Goal: Task Accomplishment & Management: Manage account settings

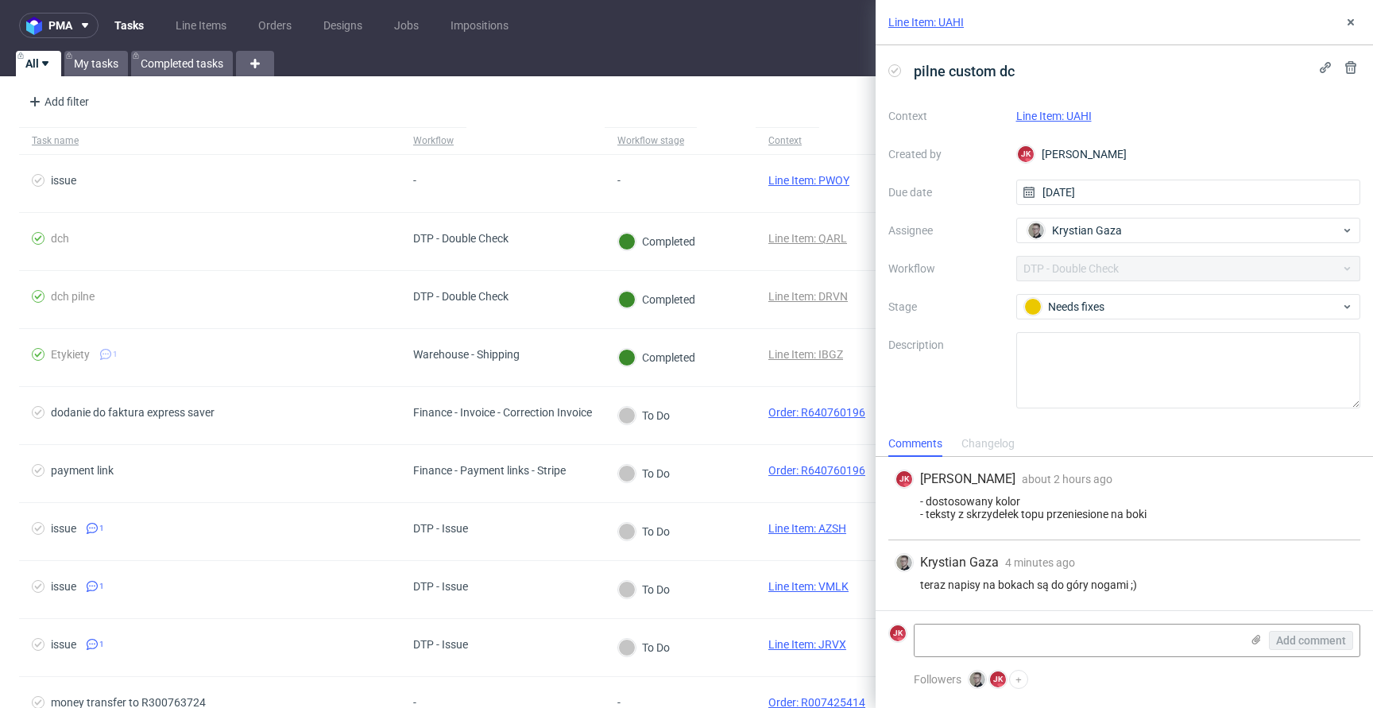
click at [1056, 111] on link "Line Item: UAHI" at bounding box center [1055, 116] width 76 height 13
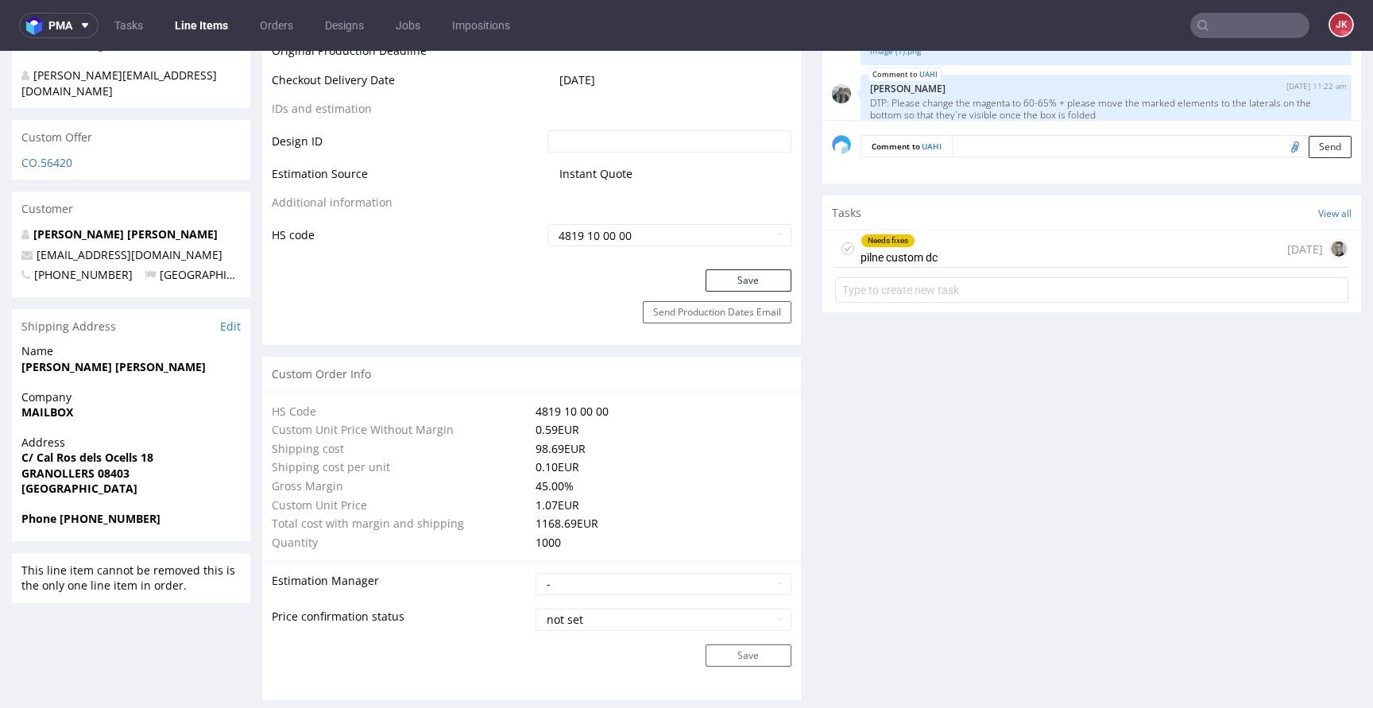
scroll to position [895, 0]
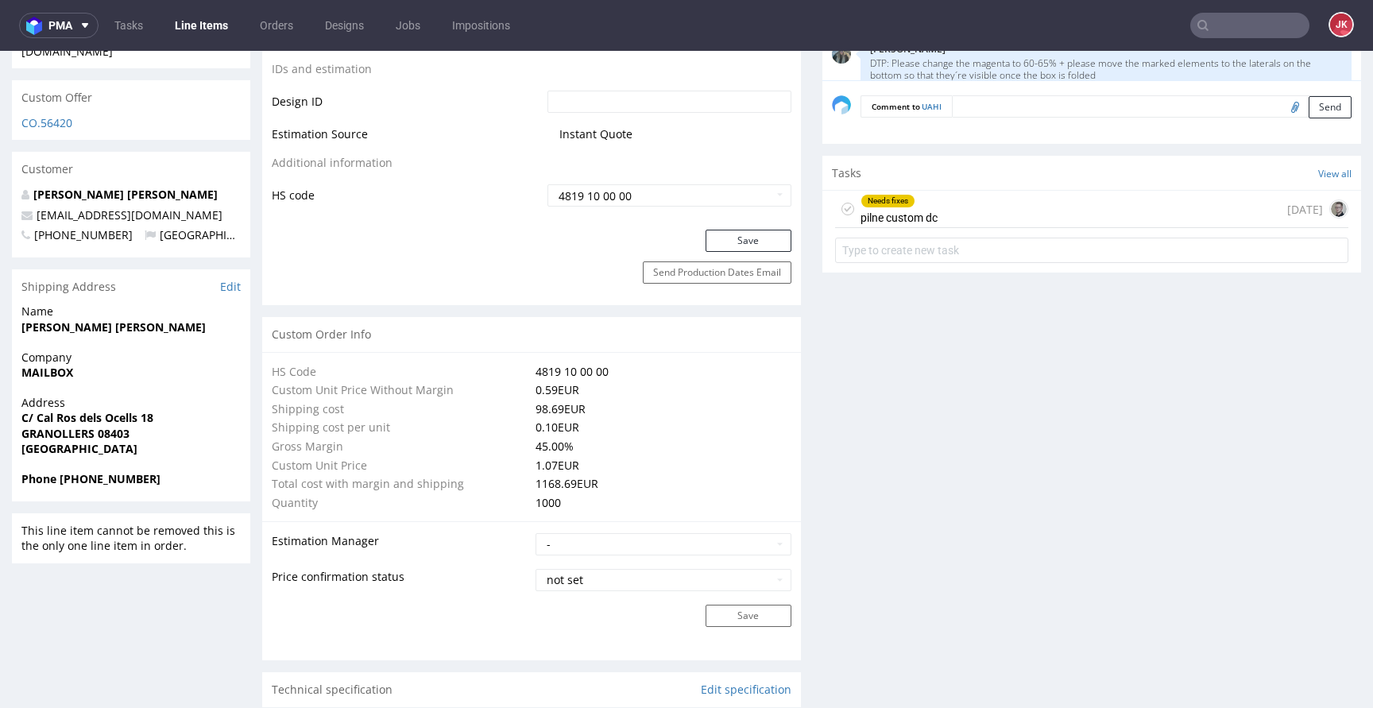
click at [876, 210] on div "Needs fixes pilne custom dc" at bounding box center [899, 209] width 77 height 37
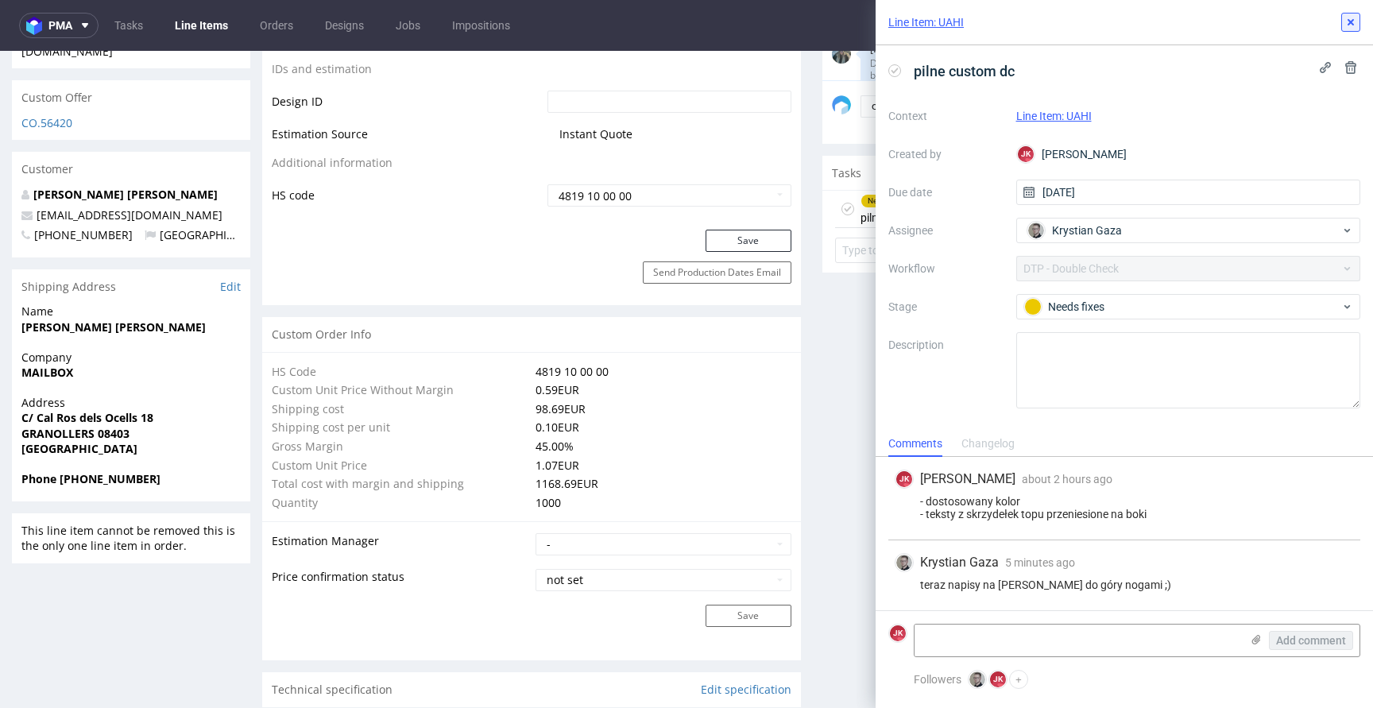
click at [1348, 17] on icon at bounding box center [1351, 22] width 13 height 13
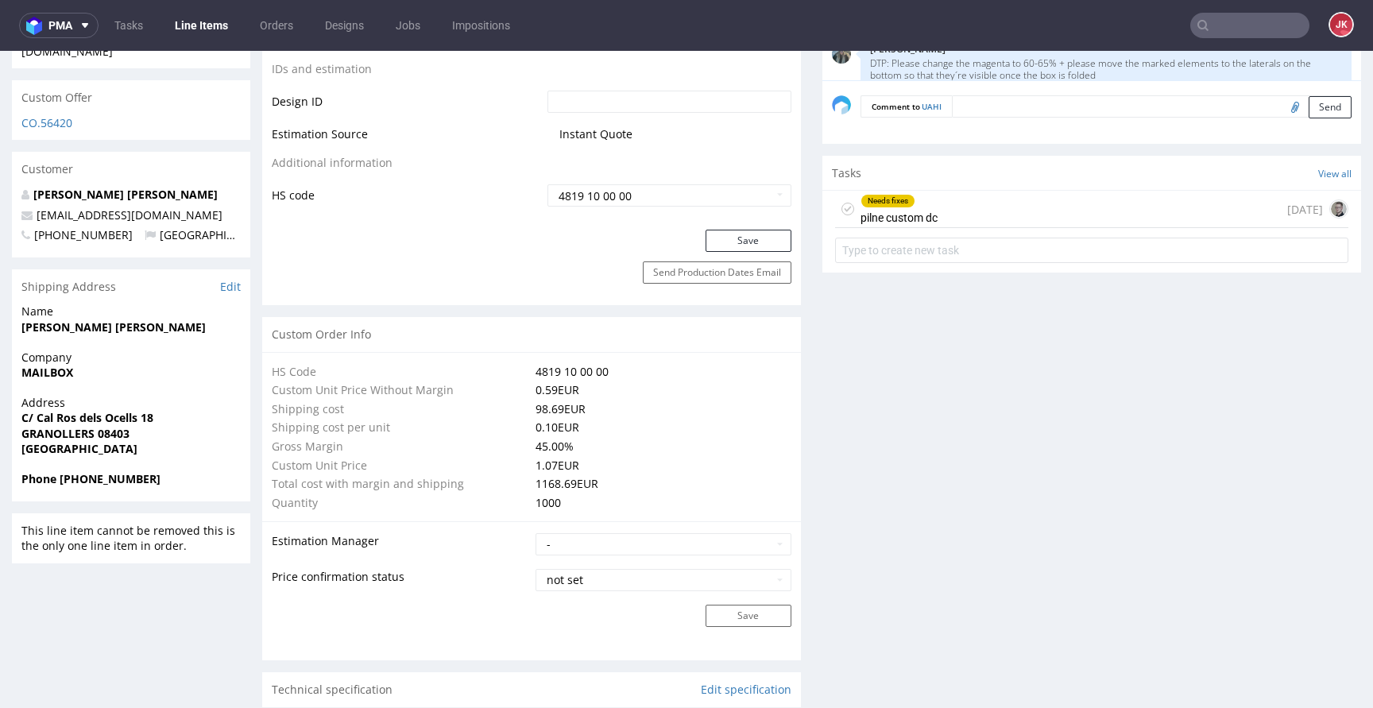
click at [842, 207] on icon at bounding box center [848, 209] width 13 height 13
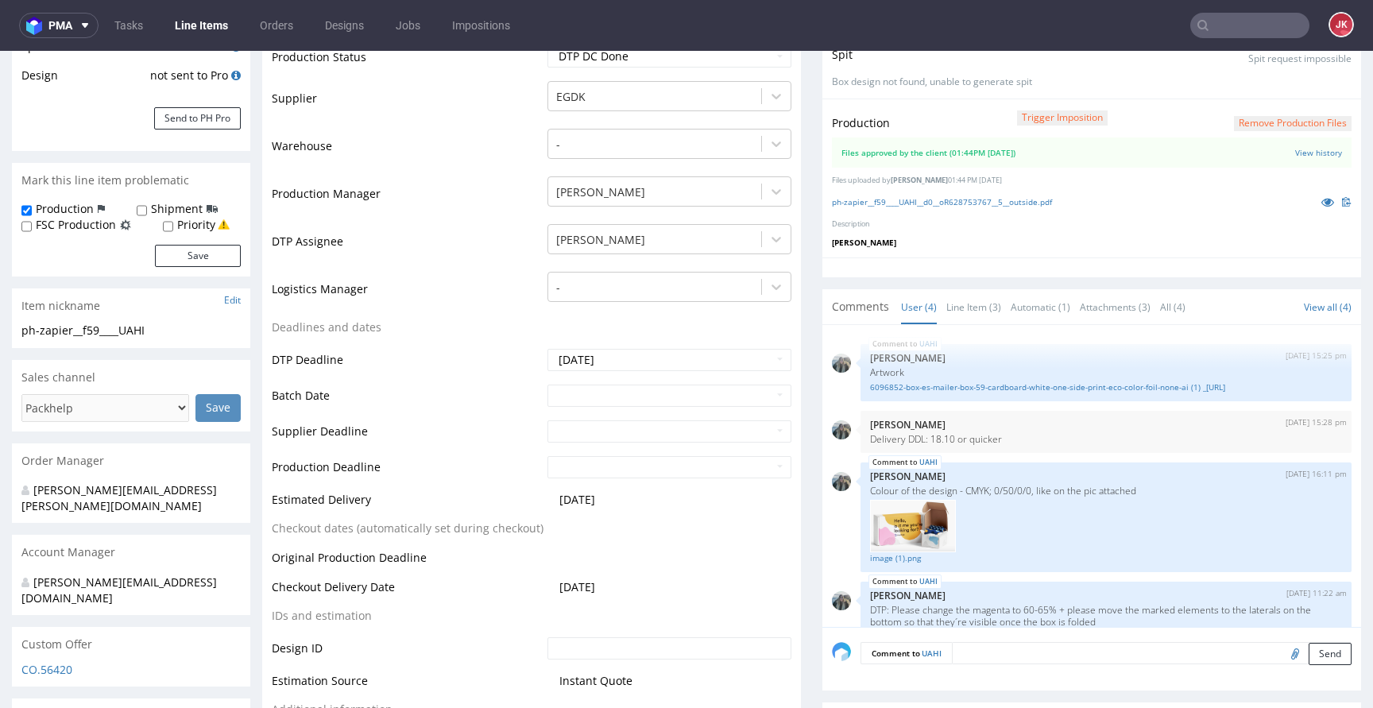
scroll to position [181, 0]
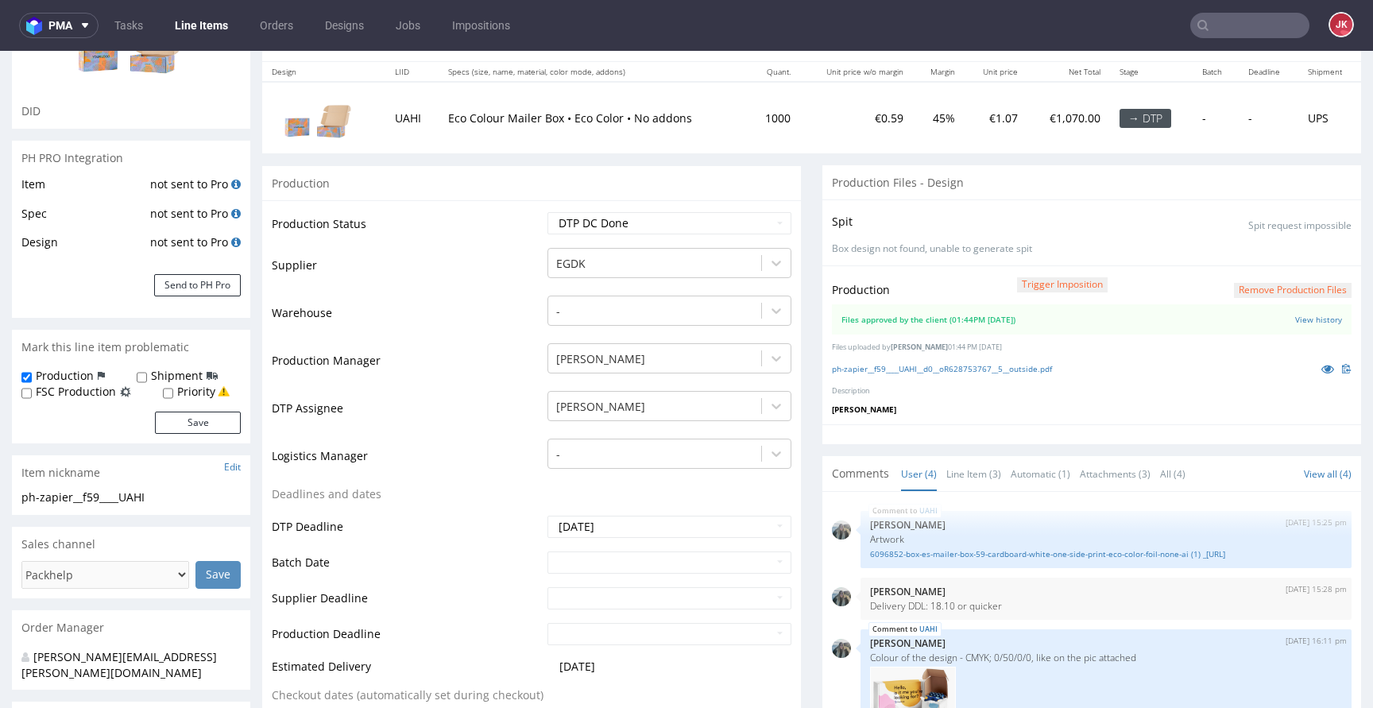
click at [1263, 289] on button "Remove production files" at bounding box center [1293, 290] width 118 height 15
click at [1237, 257] on icon at bounding box center [1235, 253] width 10 height 11
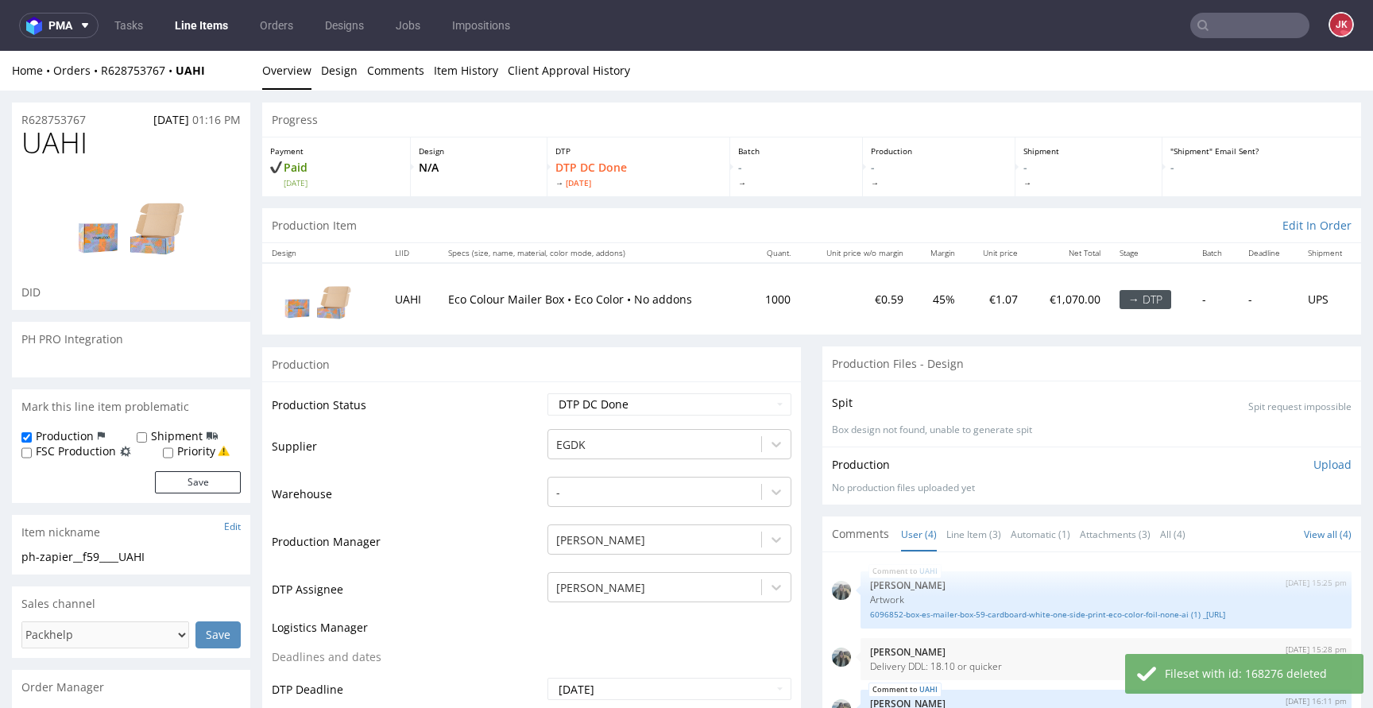
scroll to position [115, 0]
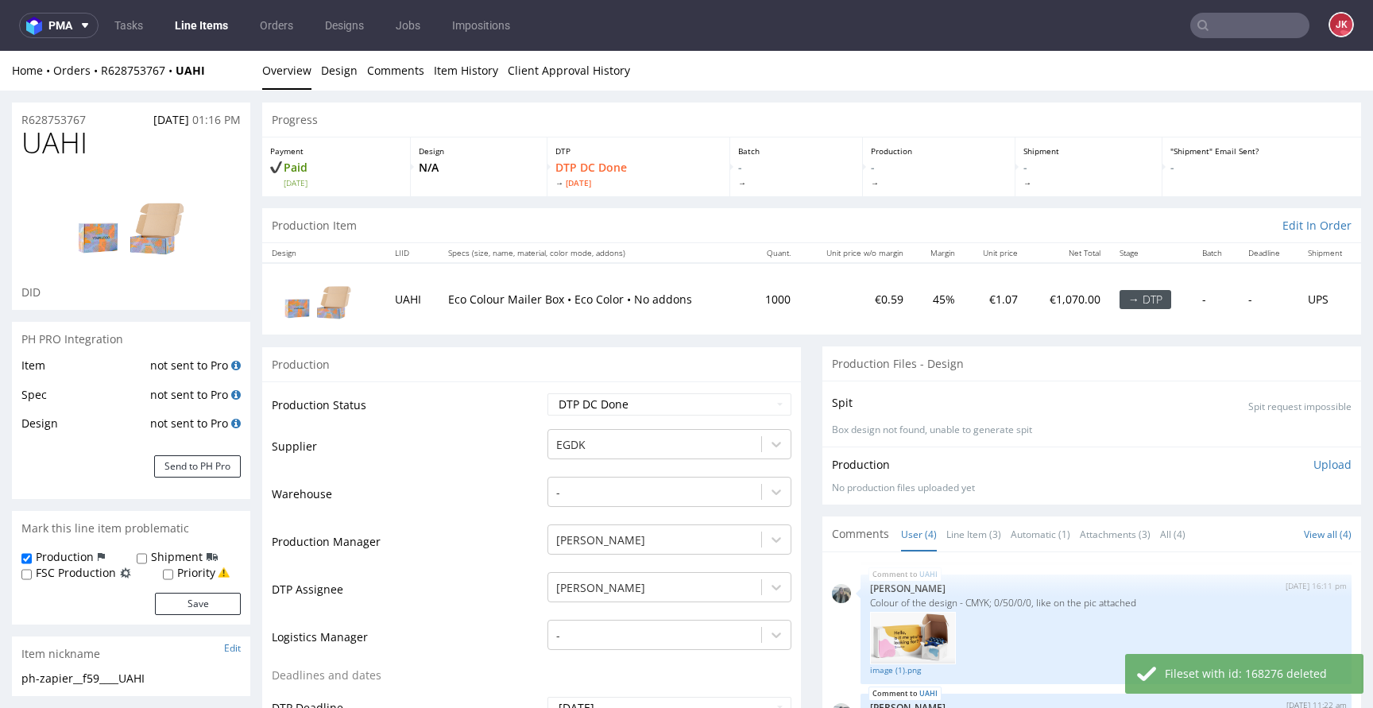
click at [1314, 467] on p "Upload" at bounding box center [1333, 465] width 38 height 16
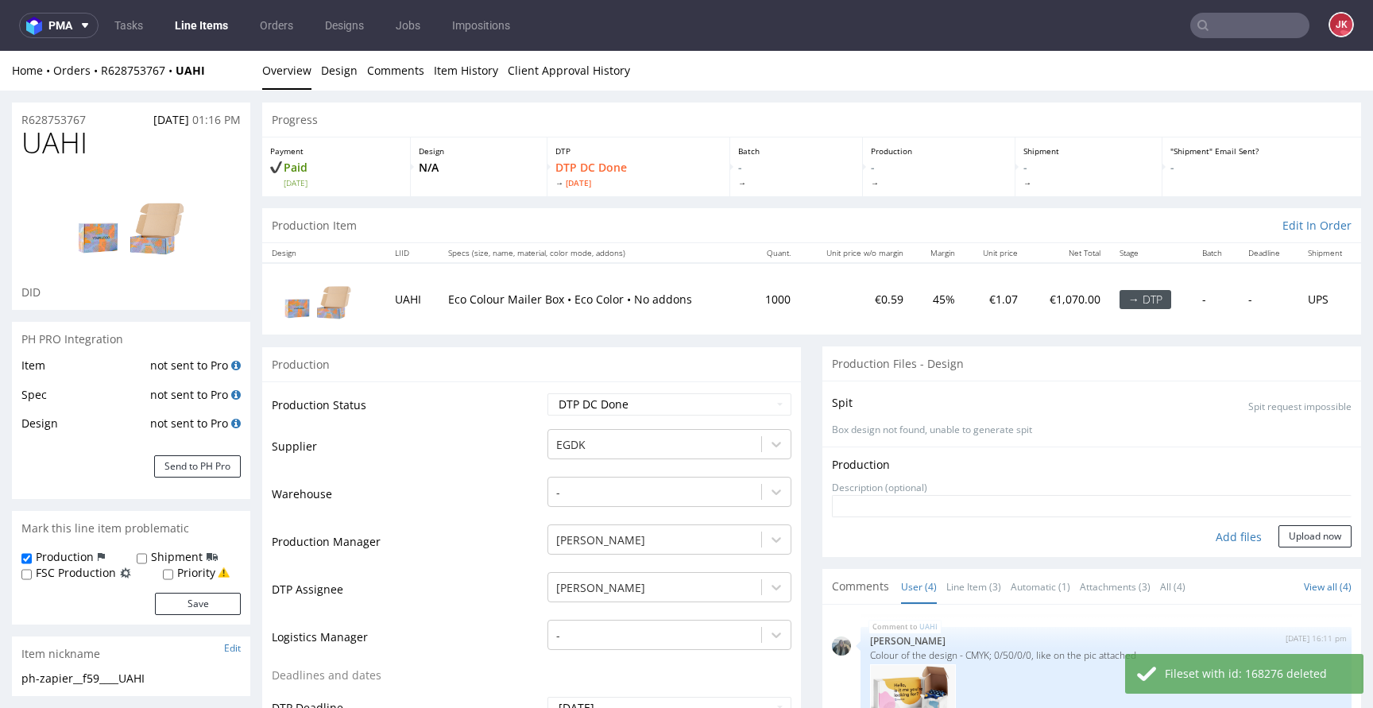
click at [1208, 536] on div "Add files" at bounding box center [1238, 537] width 79 height 24
type input "C:\fakepath\ph-zapier__f59____UAHI__d0__oR628753767__5__outside.pdf"
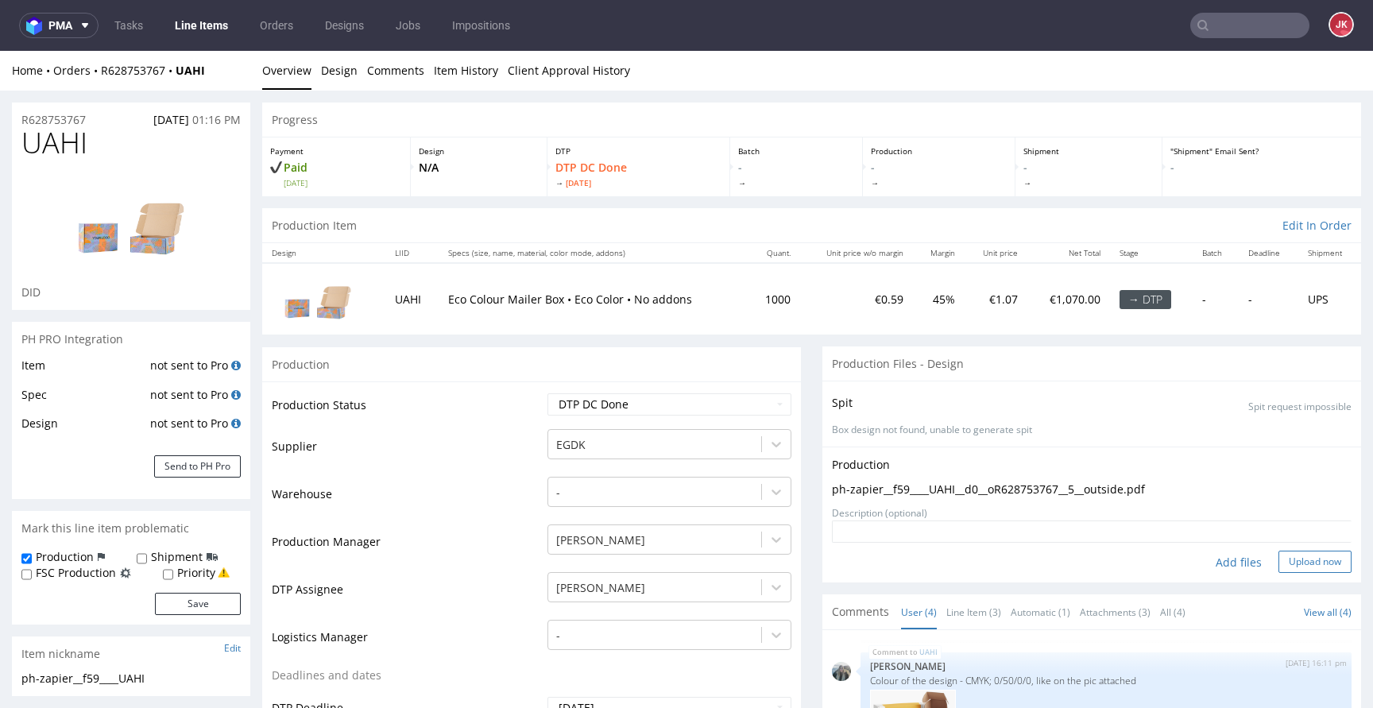
click at [1282, 564] on button "Upload now" at bounding box center [1315, 562] width 73 height 22
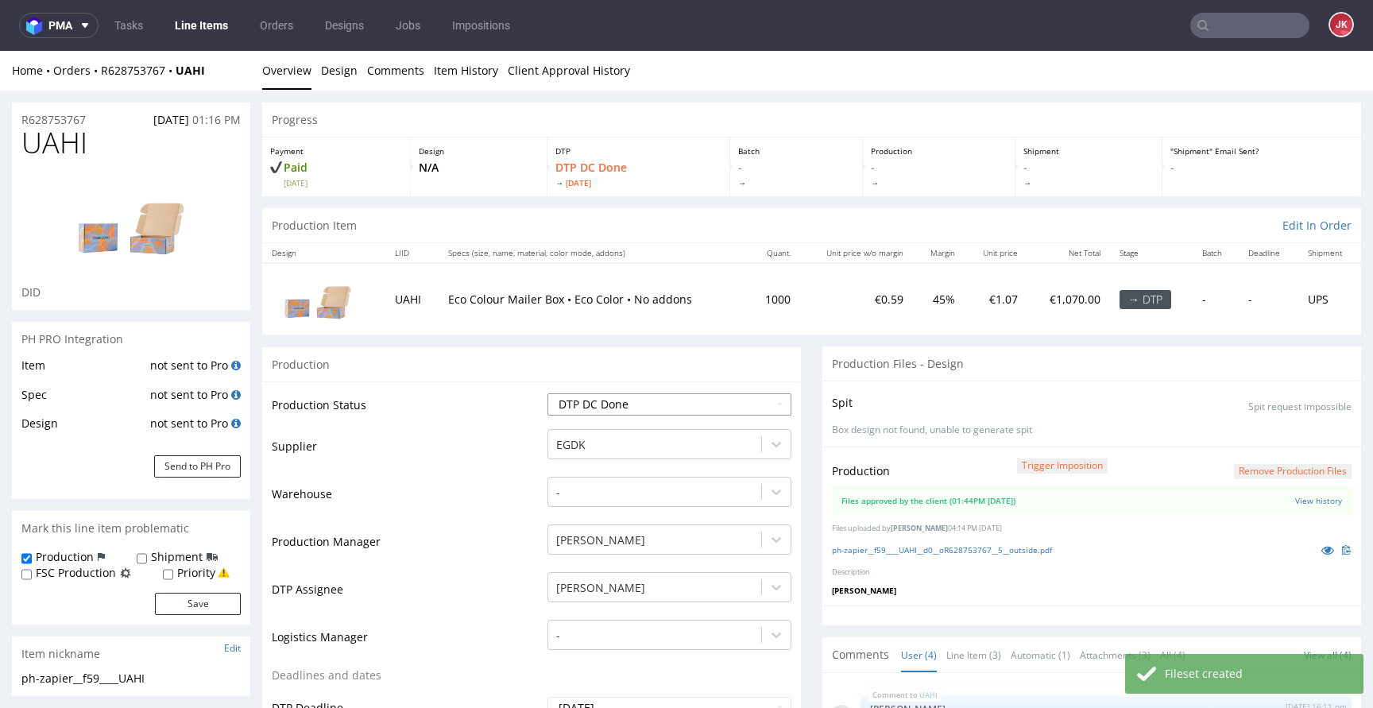
click at [745, 409] on select "Waiting for Artwork Waiting for Diecut Waiting for Mockup Waiting for DTP Waiti…" at bounding box center [670, 404] width 244 height 22
select select "dtp_production_ready"
click at [548, 393] on select "Waiting for Artwork Waiting for Diecut Waiting for Mockup Waiting for DTP Waiti…" at bounding box center [670, 404] width 244 height 22
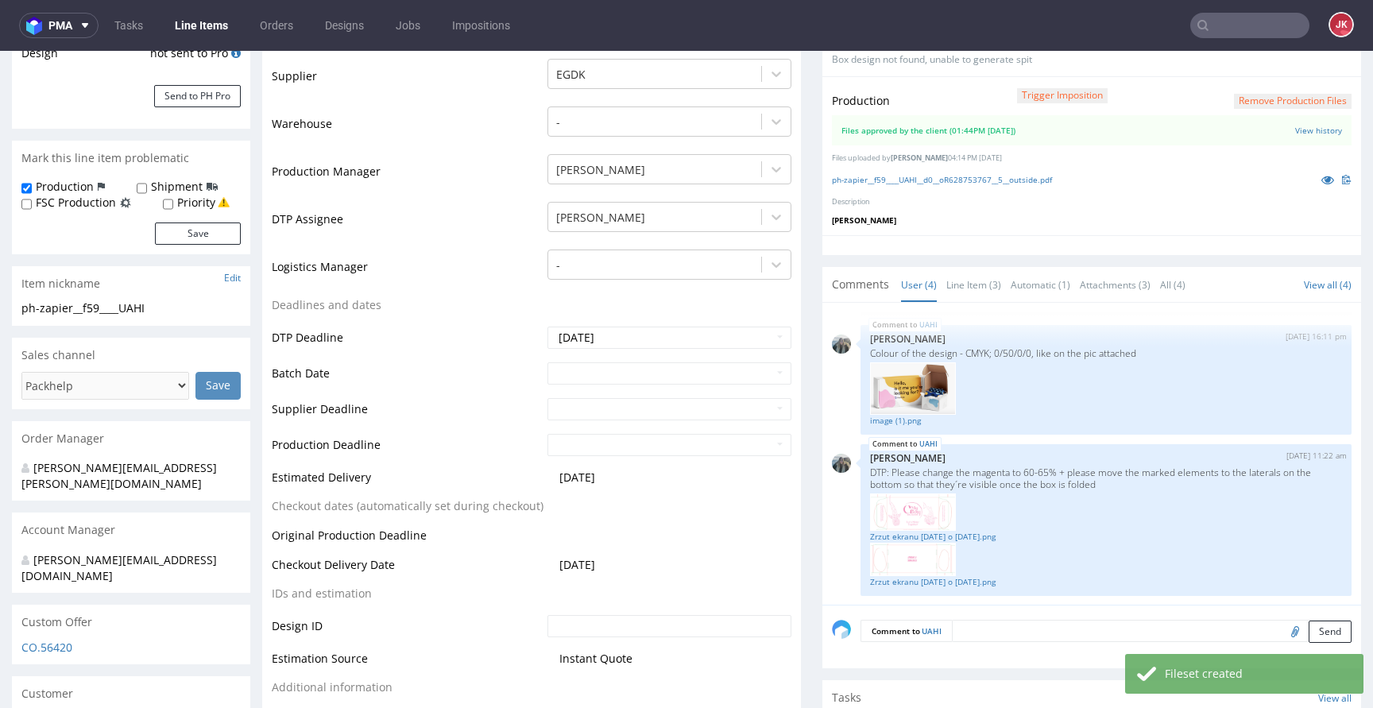
scroll to position [536, 0]
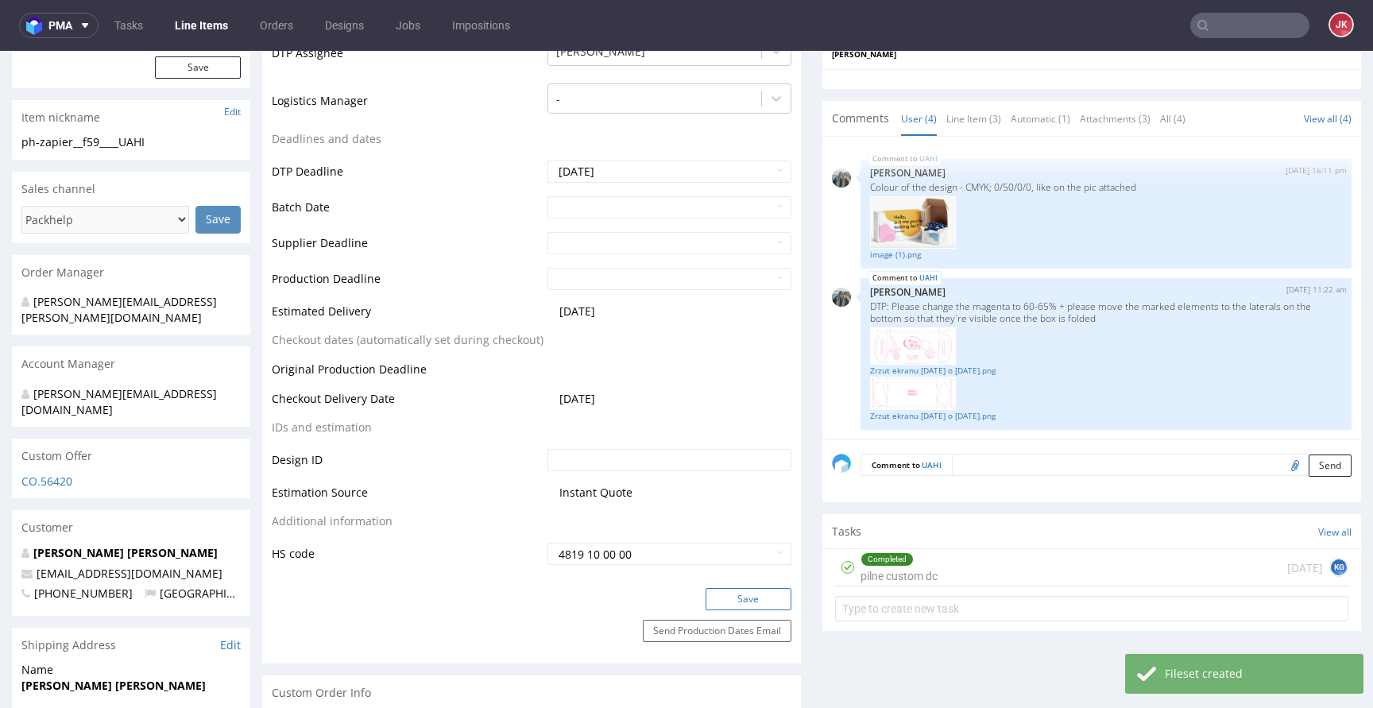
click at [758, 592] on button "Save" at bounding box center [749, 599] width 86 height 22
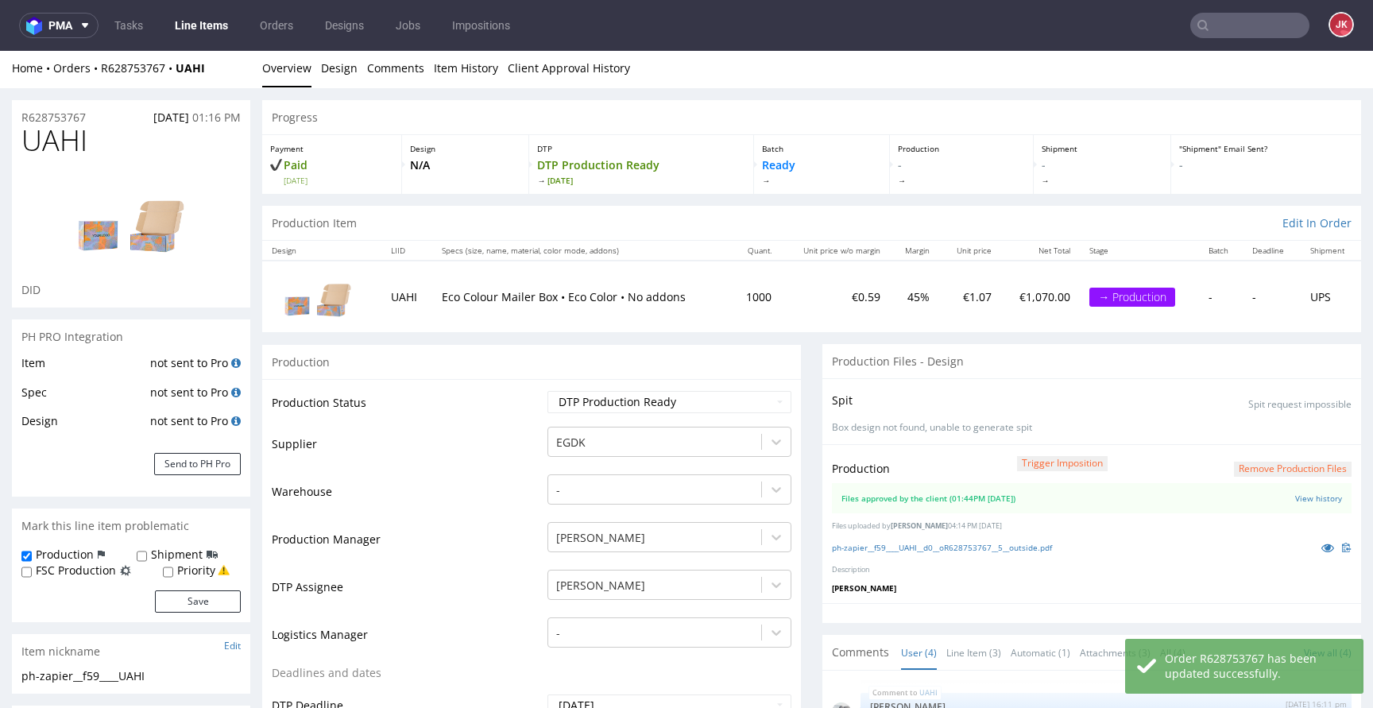
scroll to position [0, 0]
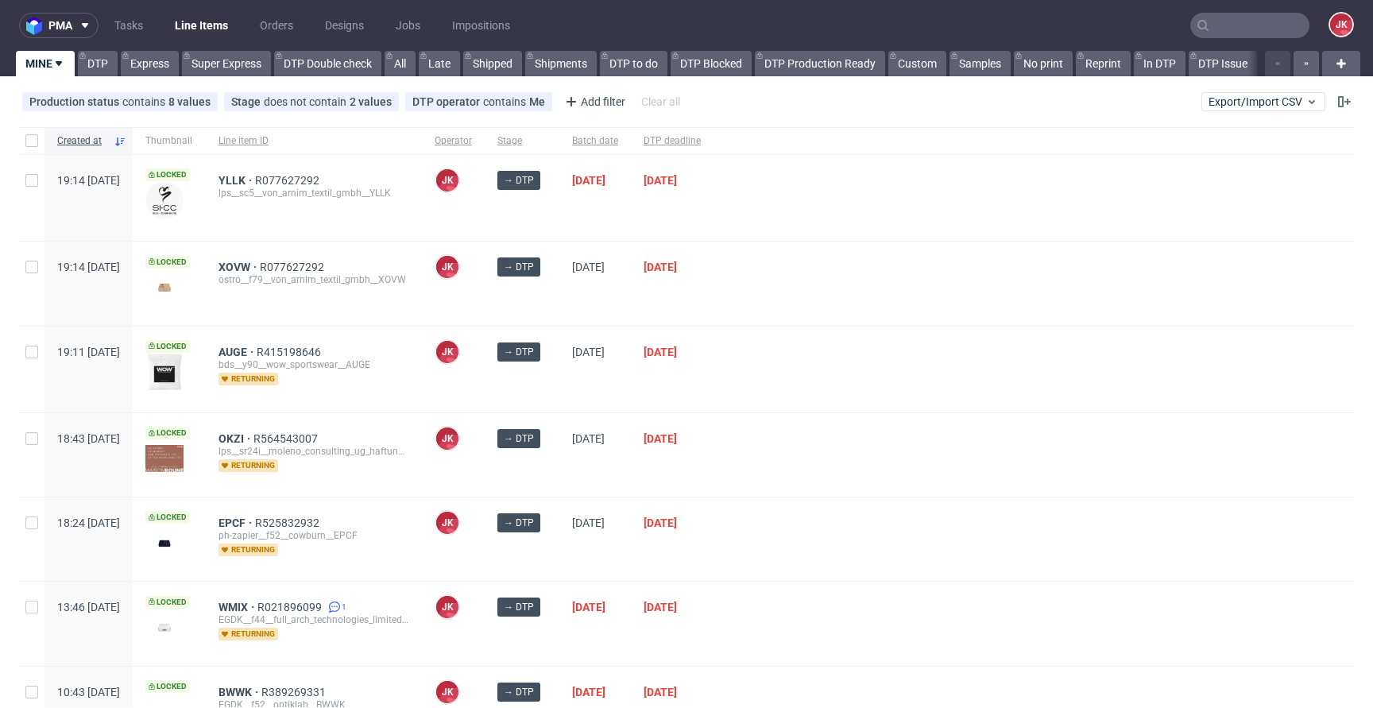
click at [840, 424] on div at bounding box center [1034, 454] width 641 height 83
click at [805, 394] on div at bounding box center [1034, 370] width 641 height 86
click at [485, 402] on div "[PERSON_NAME] [PERSON_NAME]" at bounding box center [453, 370] width 63 height 86
click at [485, 375] on div "[PERSON_NAME] [PERSON_NAME]" at bounding box center [453, 370] width 63 height 86
click at [881, 358] on div at bounding box center [1034, 370] width 641 height 86
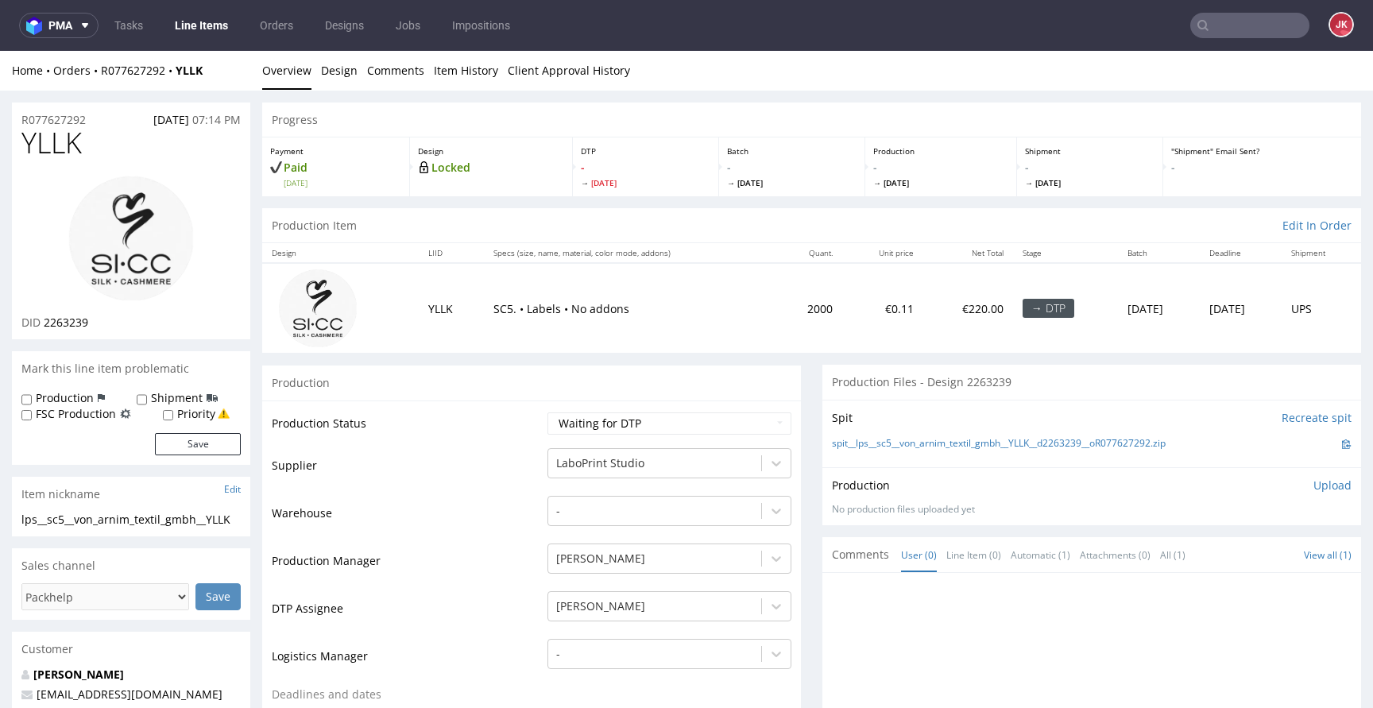
click at [63, 146] on span "YLLK" at bounding box center [51, 143] width 60 height 32
copy span "YLLK"
drag, startPoint x: 520, startPoint y: 448, endPoint x: 527, endPoint y: 444, distance: 8.2
click at [523, 447] on td "Supplier" at bounding box center [408, 471] width 272 height 48
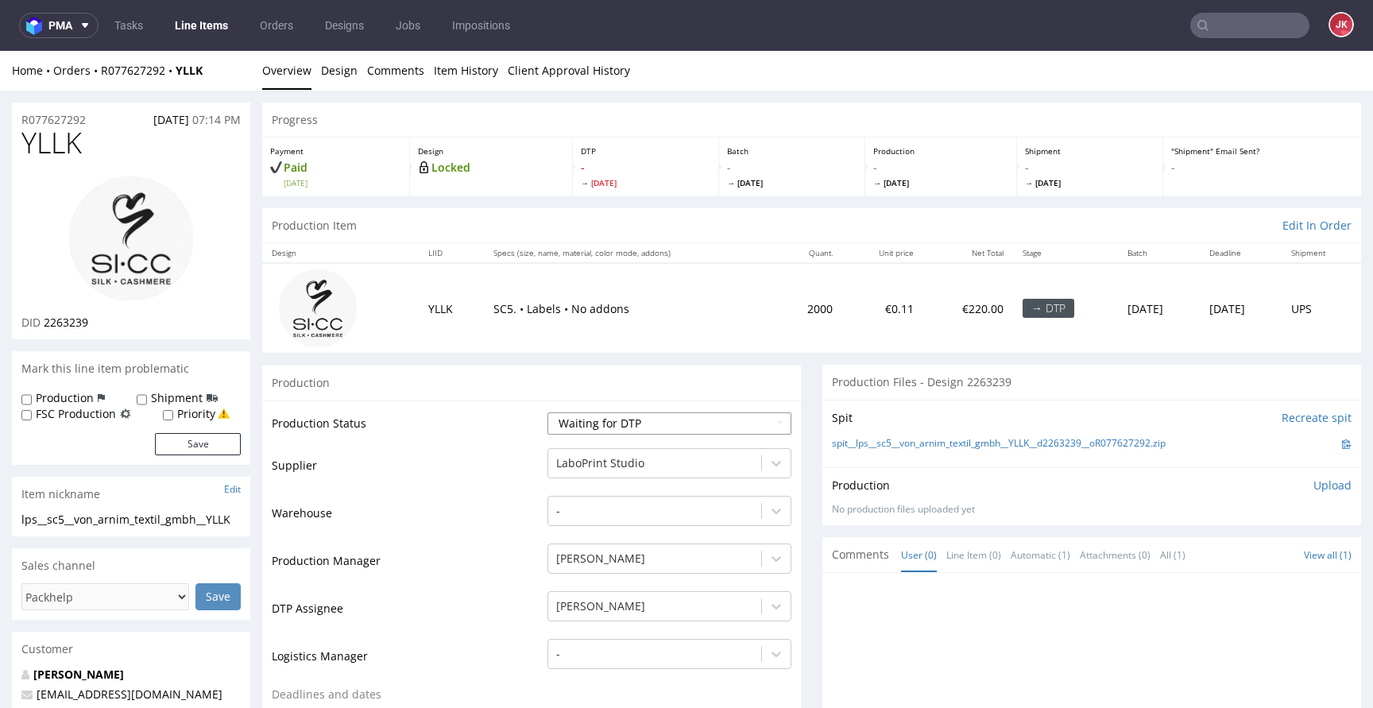
click at [571, 424] on select "Waiting for Artwork Waiting for Diecut Waiting for Mockup Waiting for DTP Waiti…" at bounding box center [670, 424] width 244 height 22
select select "dtp_in_process"
click at [548, 413] on select "Waiting for Artwork Waiting for Diecut Waiting for Mockup Waiting for DTP Waiti…" at bounding box center [670, 424] width 244 height 22
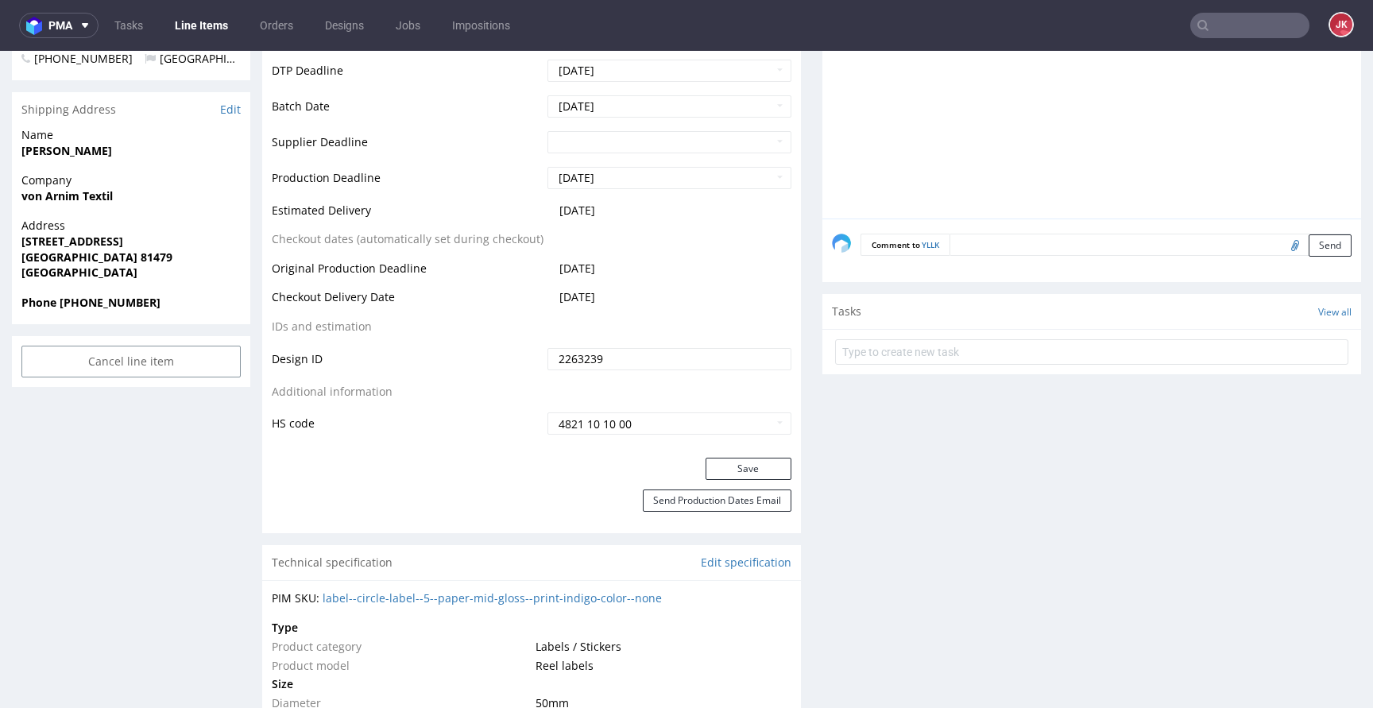
scroll to position [657, 0]
click at [726, 470] on button "Save" at bounding box center [749, 468] width 86 height 22
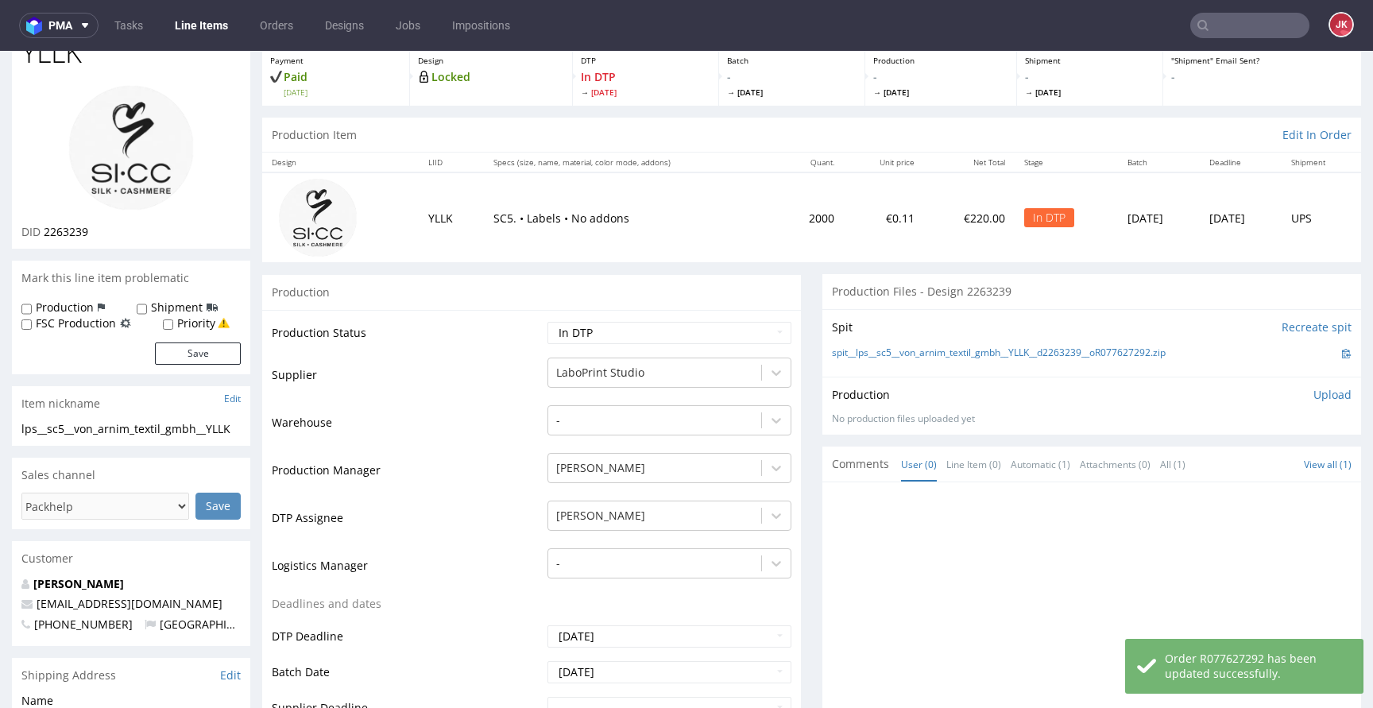
scroll to position [0, 0]
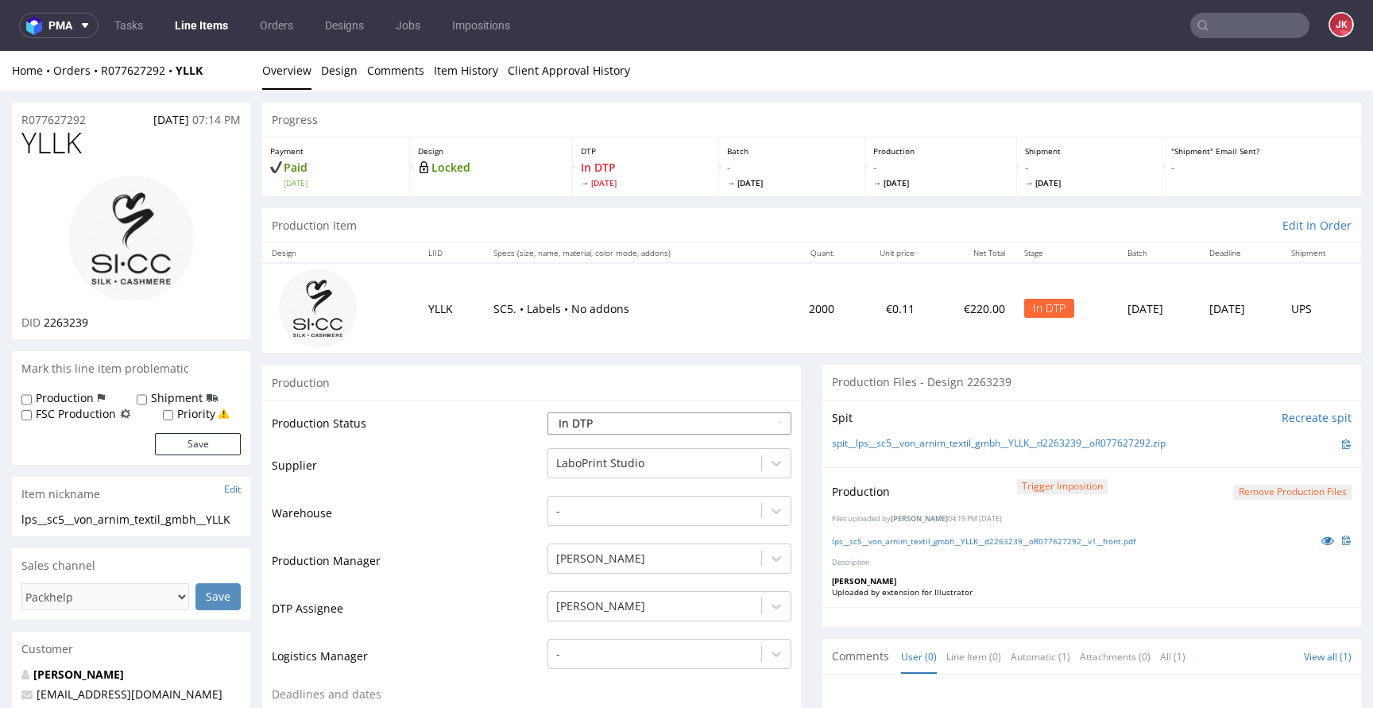
click at [676, 428] on select "Waiting for Artwork Waiting for Diecut Waiting for Mockup Waiting for DTP Waiti…" at bounding box center [670, 424] width 244 height 22
click at [548, 413] on select "Waiting for Artwork Waiting for Diecut Waiting for Mockup Waiting for DTP Waiti…" at bounding box center [670, 424] width 244 height 22
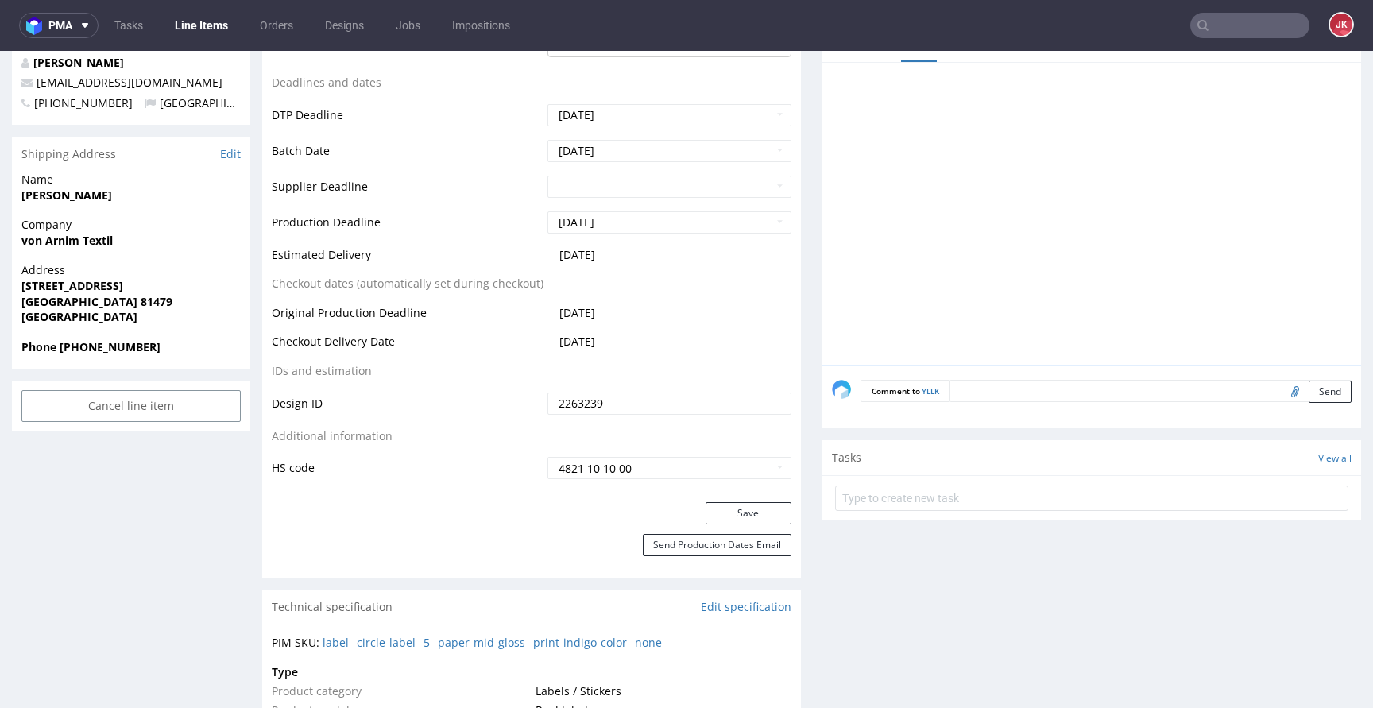
scroll to position [685, 0]
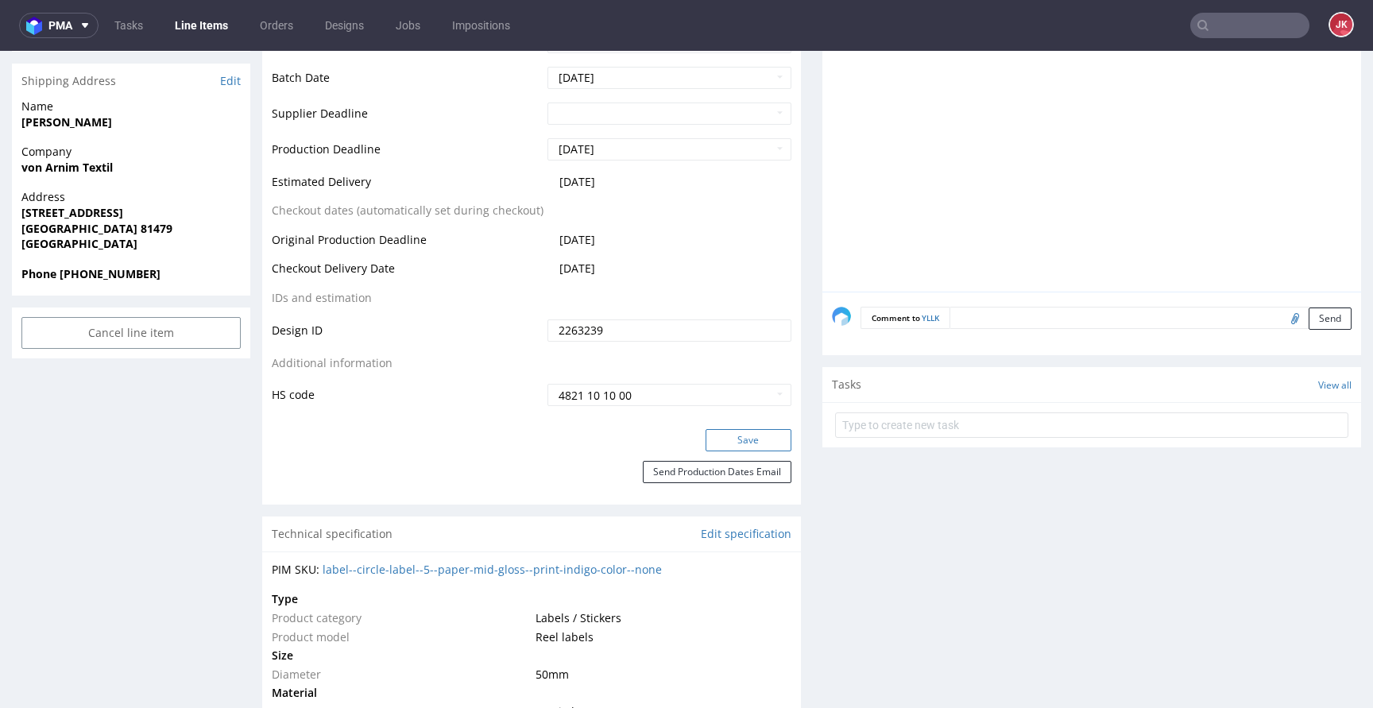
click at [711, 445] on button "Save" at bounding box center [749, 440] width 86 height 22
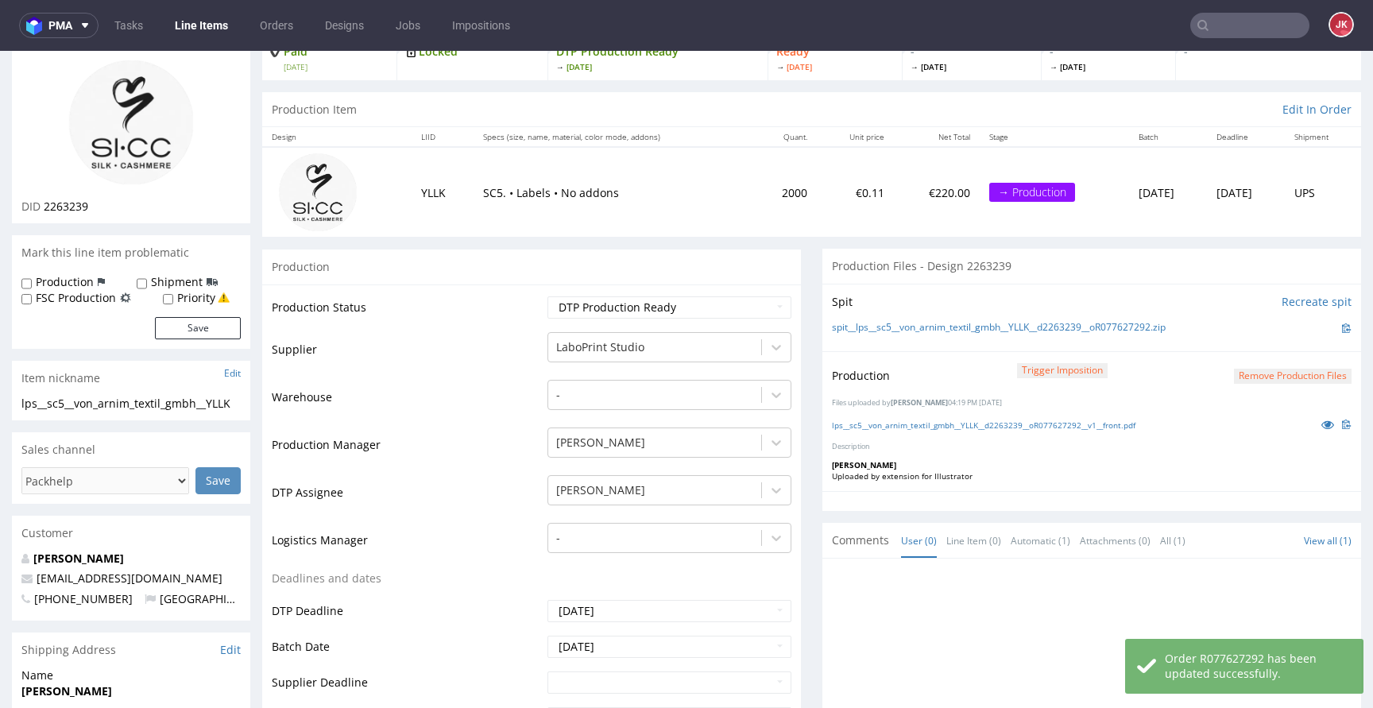
scroll to position [0, 0]
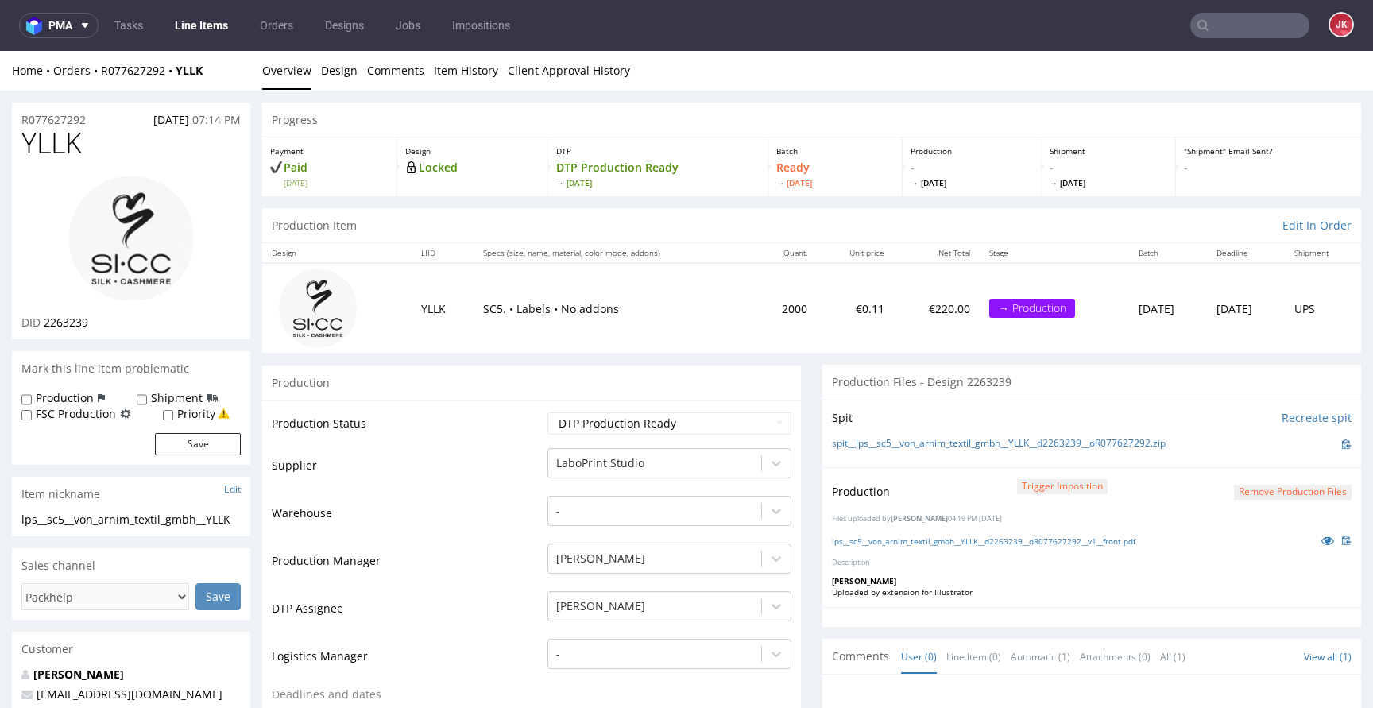
click at [530, 428] on td "Production Status" at bounding box center [408, 429] width 272 height 36
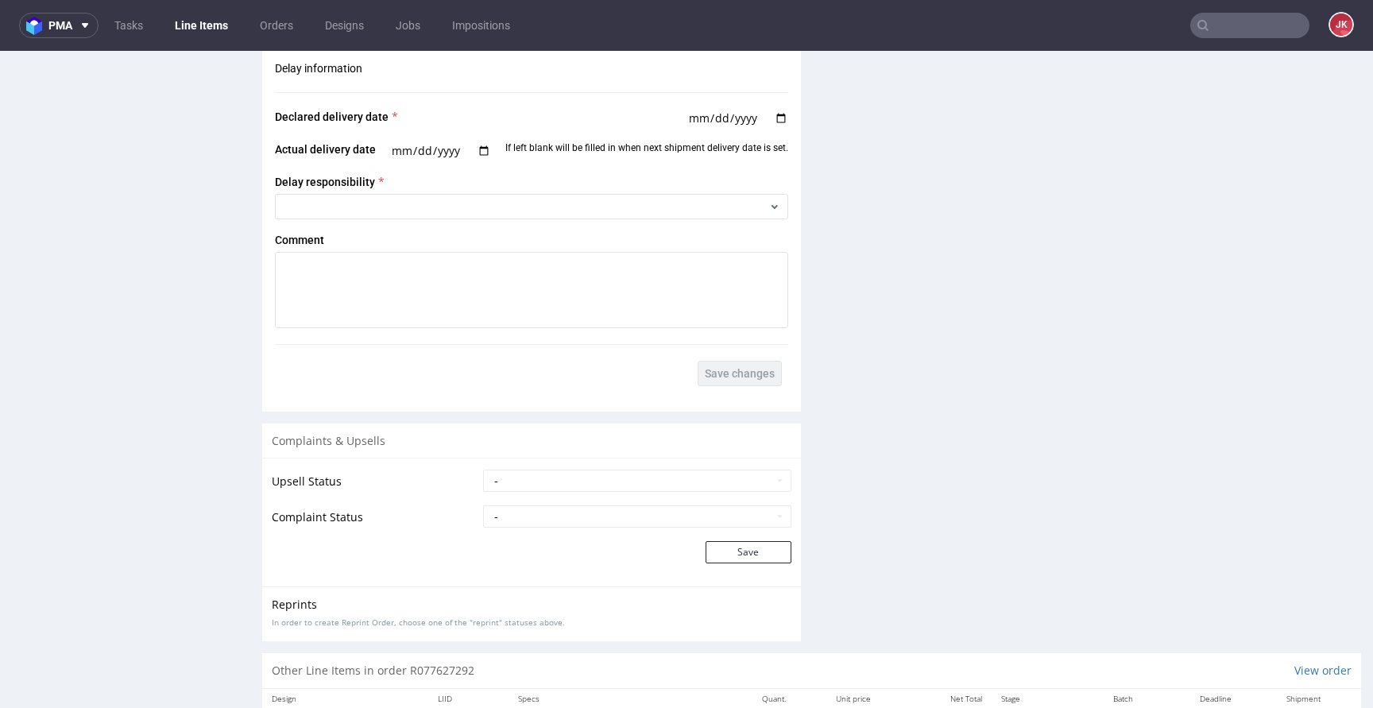
scroll to position [2187, 0]
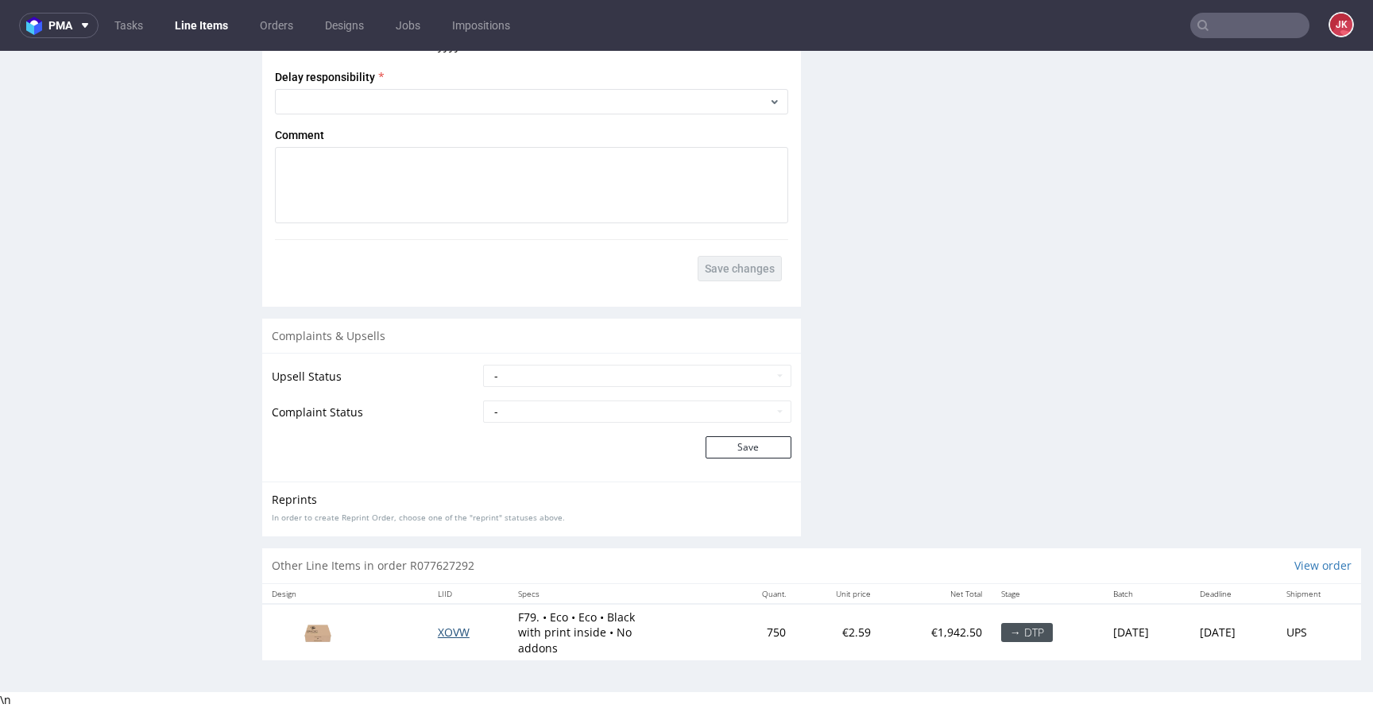
click at [441, 632] on span "XOVW" at bounding box center [454, 632] width 32 height 15
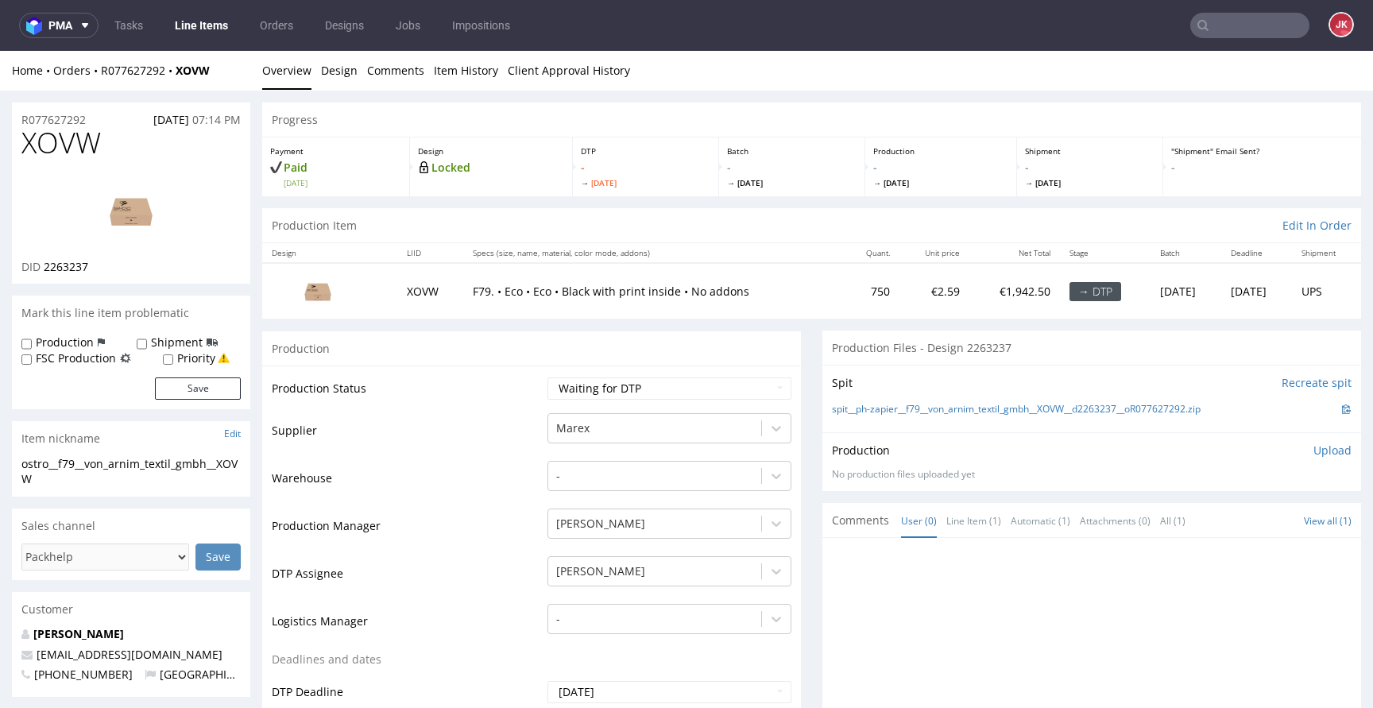
click at [73, 145] on span "XOVW" at bounding box center [60, 143] width 79 height 32
copy span "XOVW"
click at [624, 393] on select "Waiting for Artwork Waiting for Diecut Waiting for Mockup Waiting for DTP Waiti…" at bounding box center [670, 389] width 244 height 22
select select "dtp_in_process"
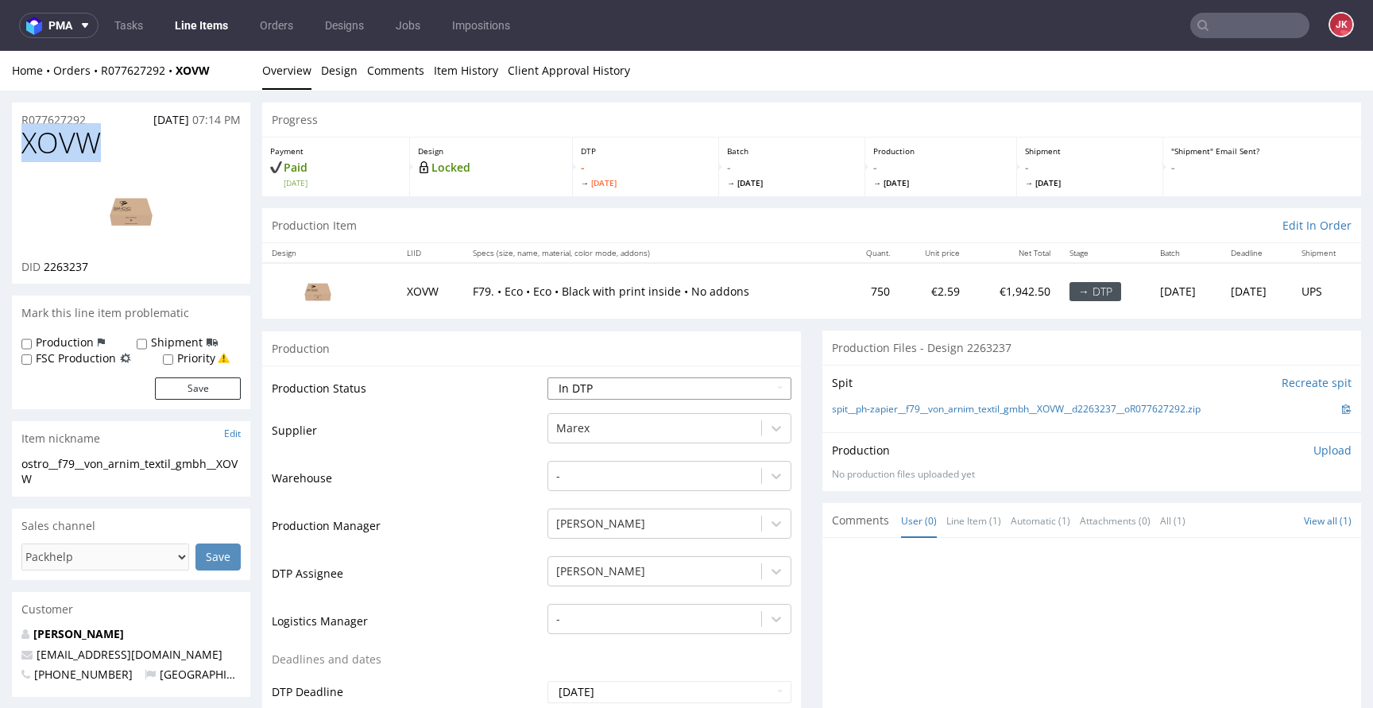
click at [548, 378] on select "Waiting for Artwork Waiting for Diecut Waiting for Mockup Waiting for DTP Waiti…" at bounding box center [670, 389] width 244 height 22
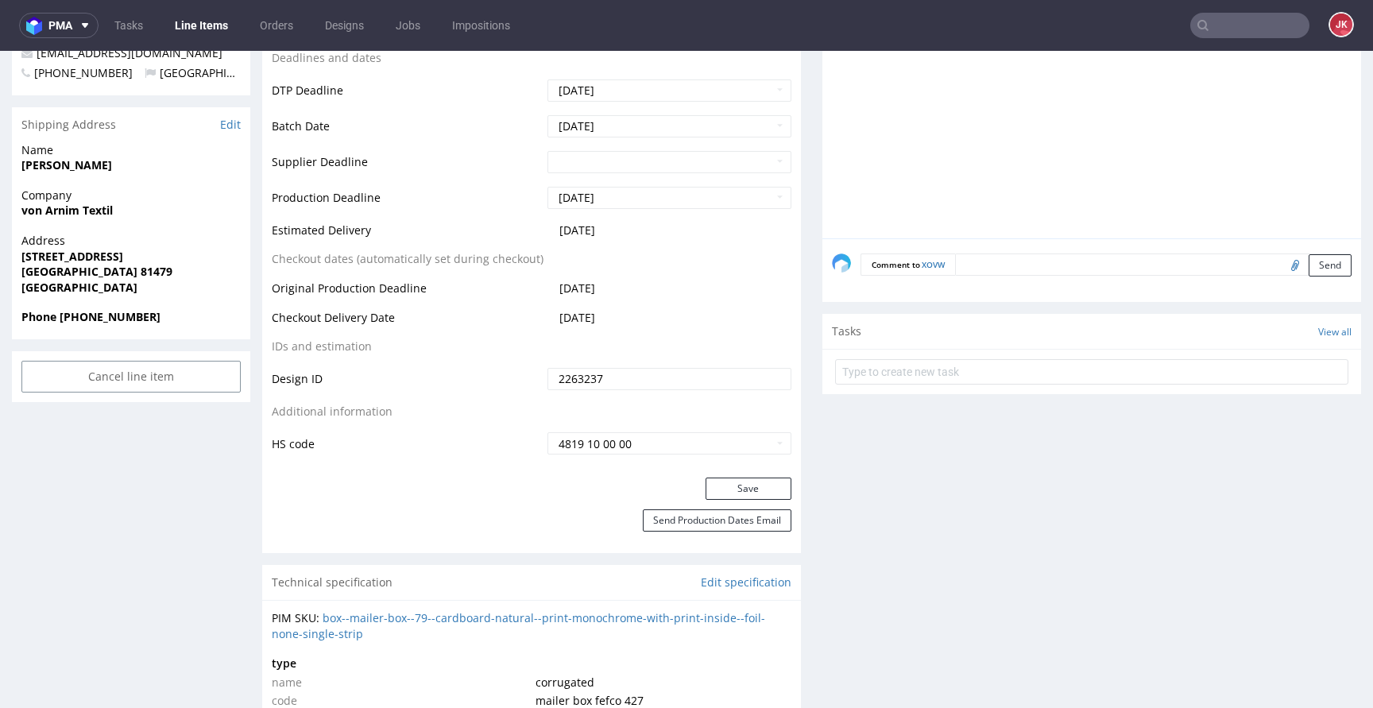
scroll to position [646, 0]
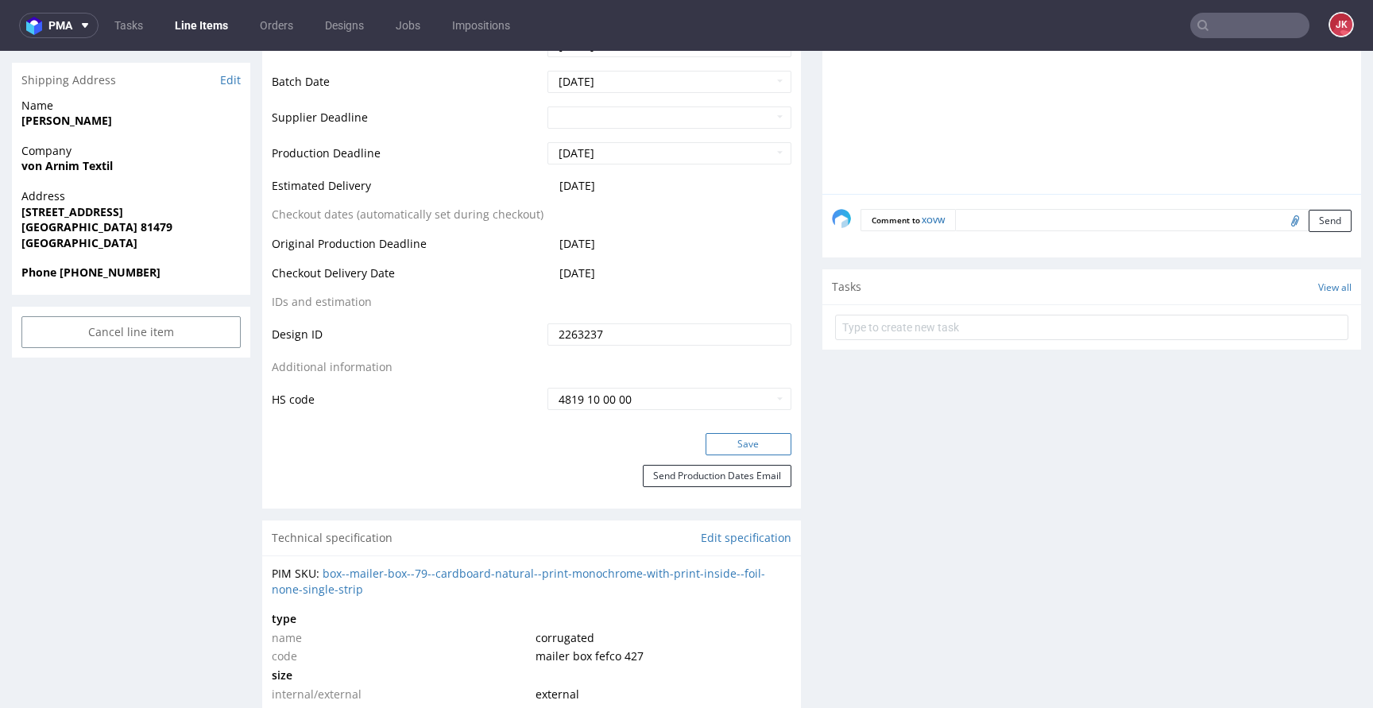
click at [729, 447] on button "Save" at bounding box center [749, 444] width 86 height 22
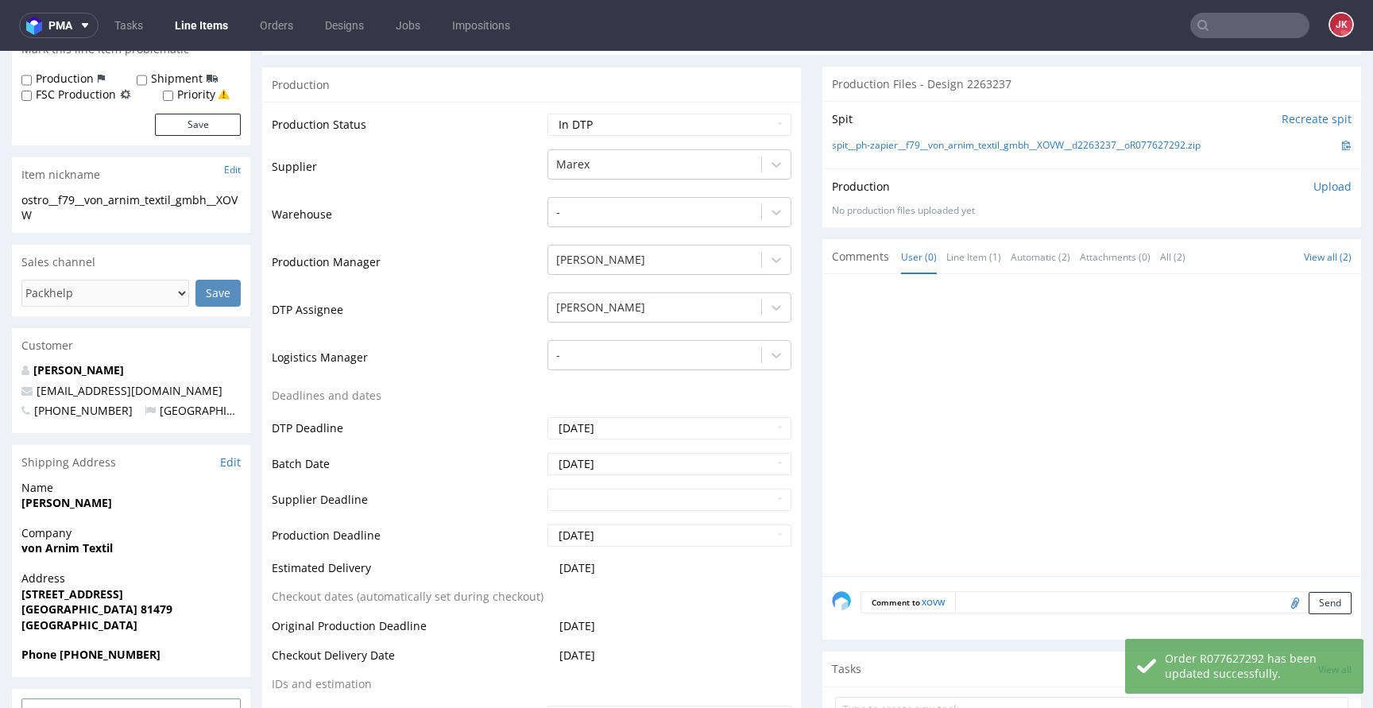
scroll to position [0, 0]
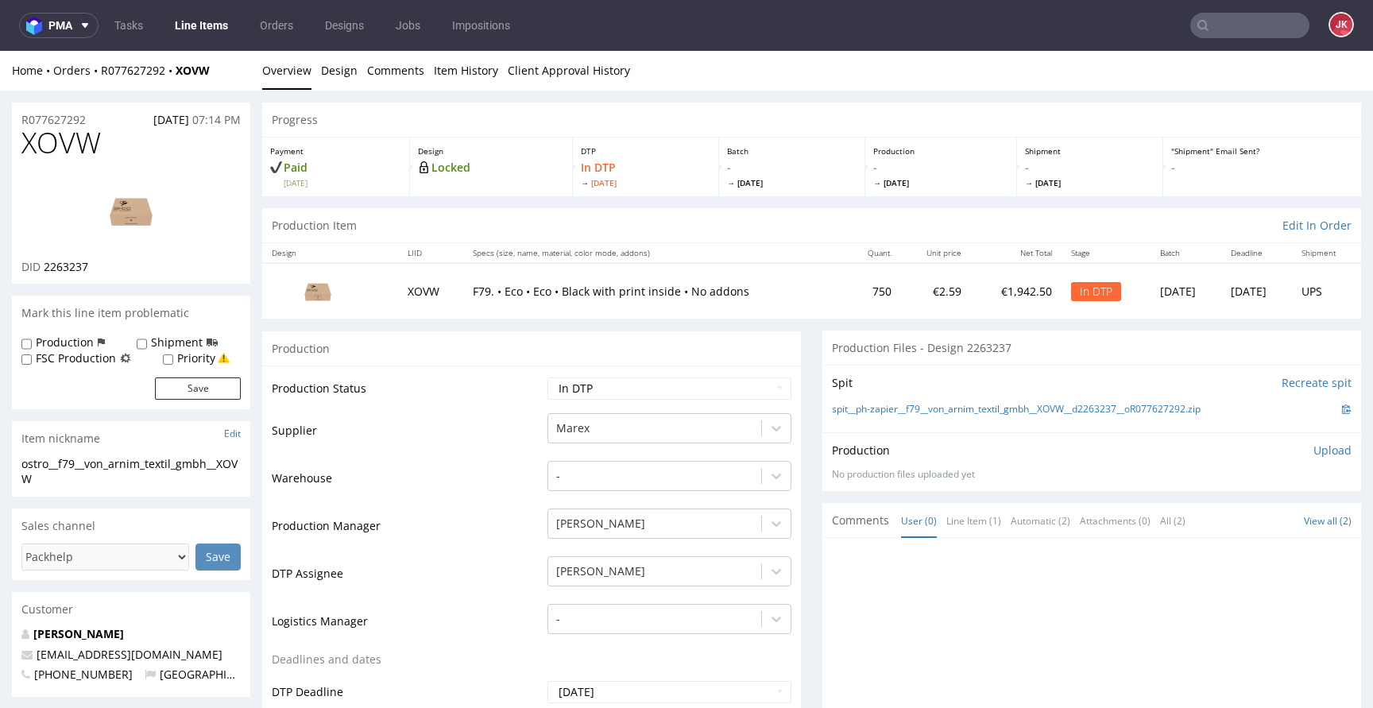
click at [79, 152] on span "XOVW" at bounding box center [60, 143] width 79 height 32
copy span "XOVW"
click at [521, 441] on td "Supplier" at bounding box center [408, 436] width 272 height 48
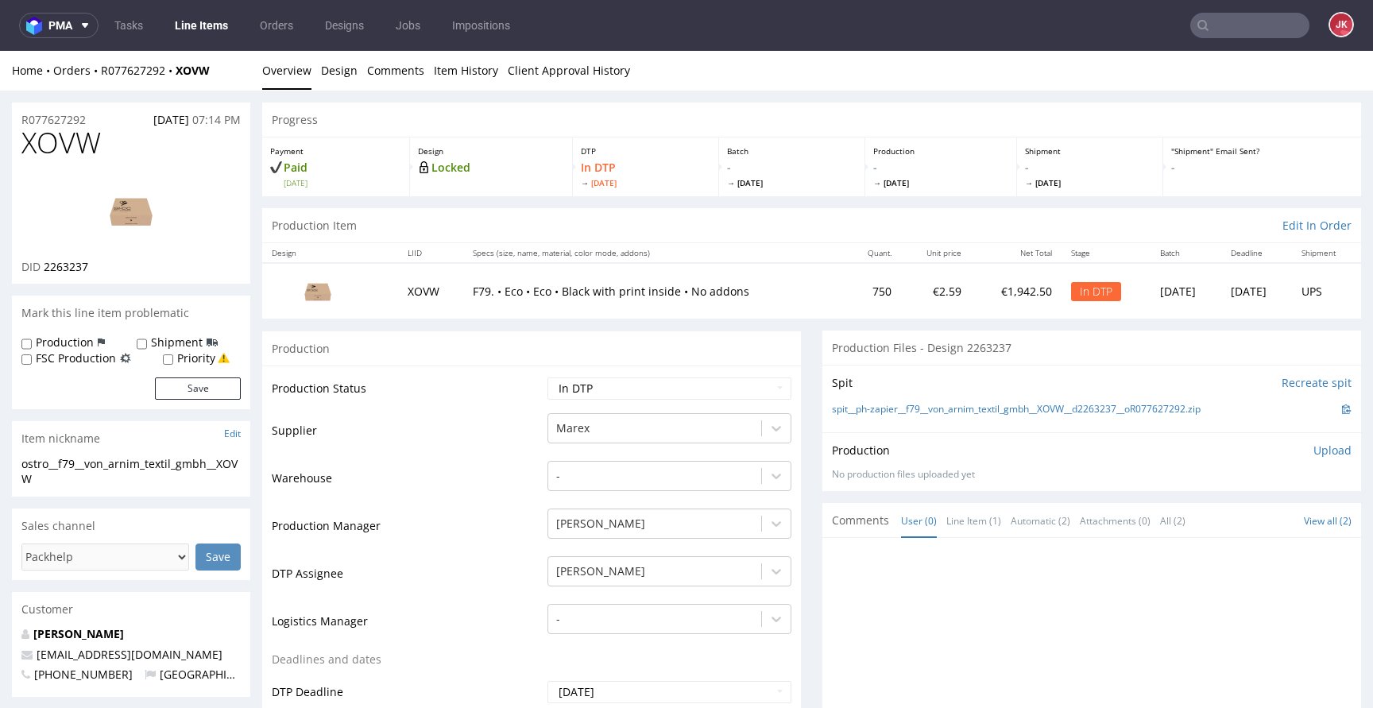
click at [484, 401] on td "Production Status" at bounding box center [408, 394] width 272 height 36
click at [342, 83] on link "Design" at bounding box center [339, 70] width 37 height 39
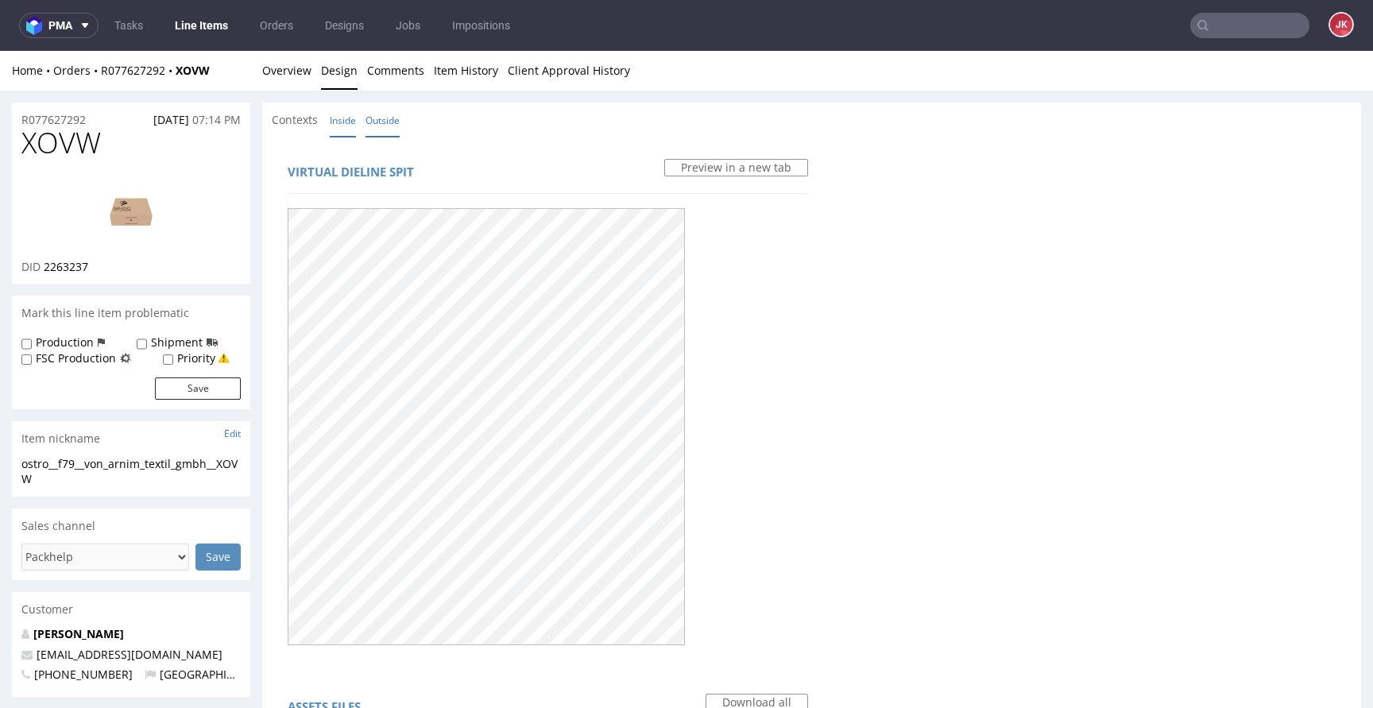
click at [344, 122] on link "Inside" at bounding box center [343, 120] width 26 height 34
click at [300, 76] on link "Overview" at bounding box center [286, 70] width 49 height 39
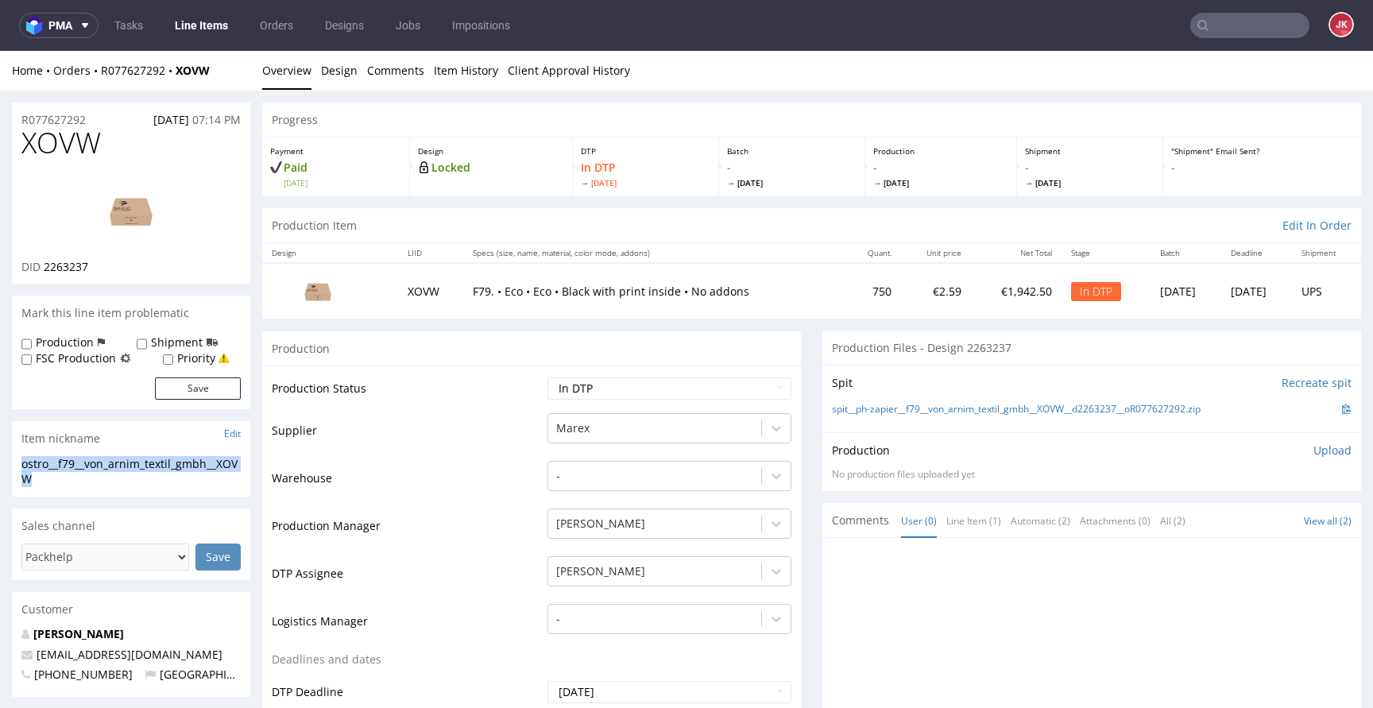
drag, startPoint x: 77, startPoint y: 487, endPoint x: 0, endPoint y: 453, distance: 84.3
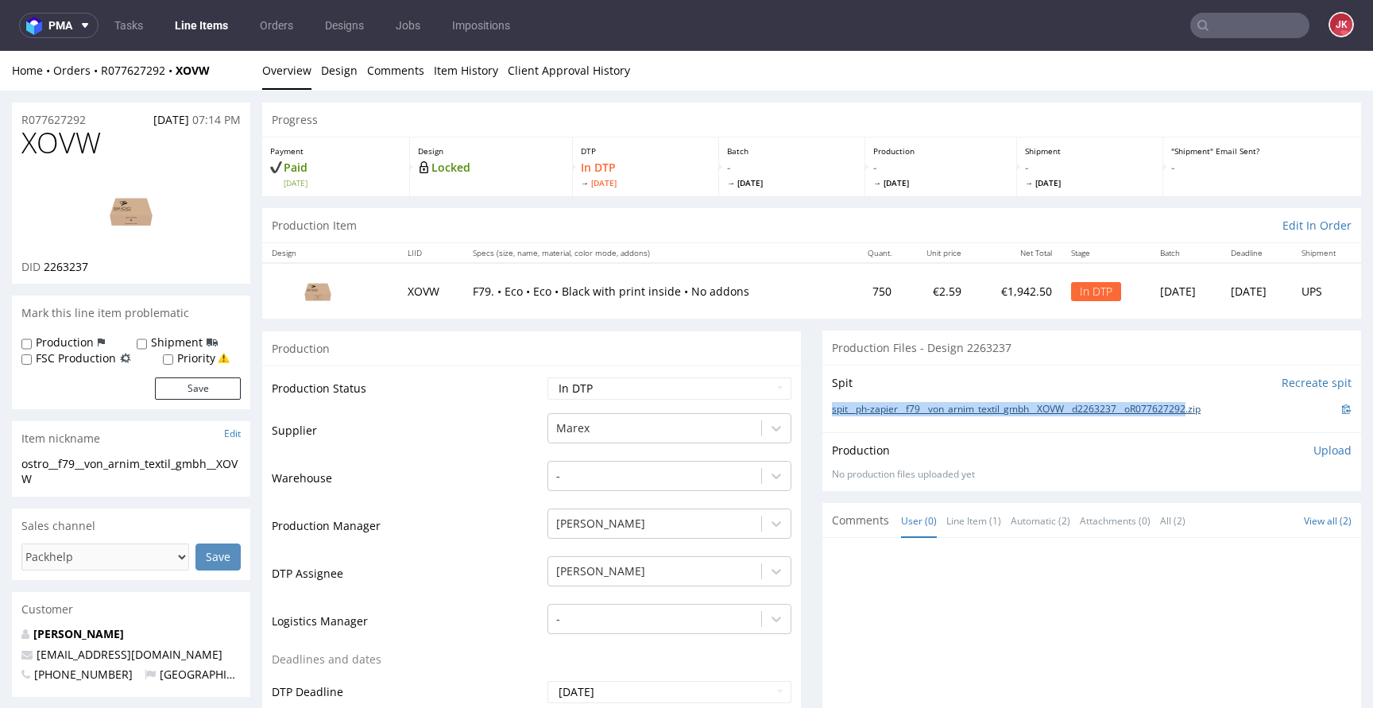
drag, startPoint x: 817, startPoint y: 409, endPoint x: 1199, endPoint y: 407, distance: 381.5
click at [1199, 407] on div "Spit Recreate spit spit__ph-zapier__f79__von_arnim_textil_gmbh__XOVW__d2263237_…" at bounding box center [1092, 399] width 539 height 68
copy link "spit__ph-zapier__f79__von_arnim_textil_gmbh__XOVW__d2263237__oR077627292"
click at [144, 215] on img at bounding box center [131, 211] width 127 height 72
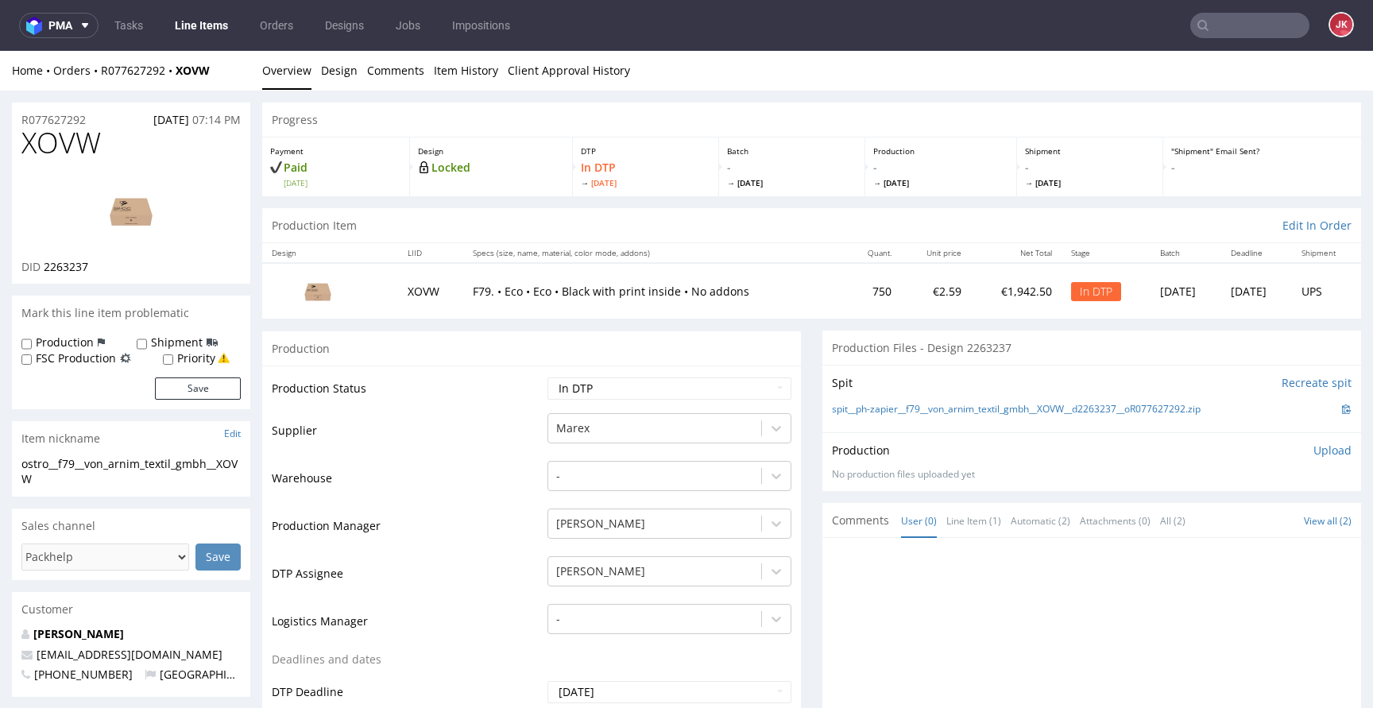
click at [1314, 446] on p "Upload" at bounding box center [1333, 451] width 38 height 16
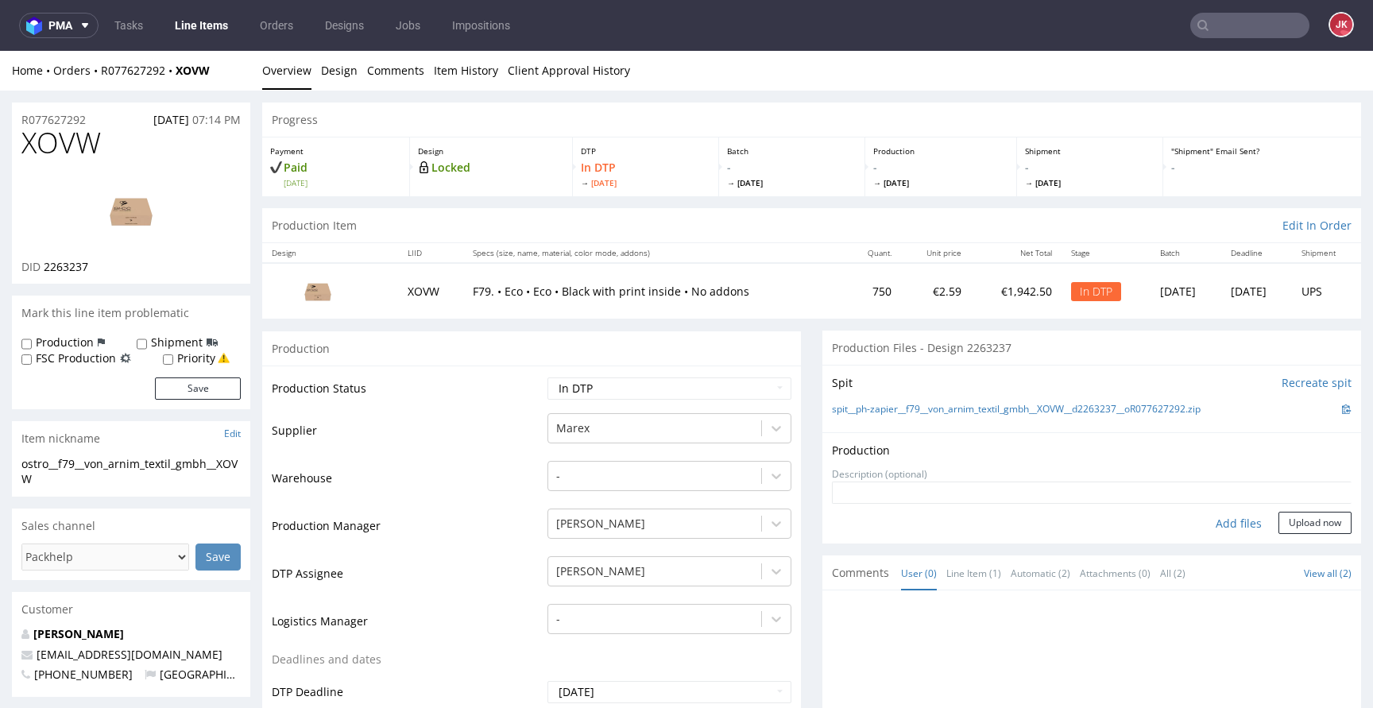
click at [1214, 525] on div "Add files" at bounding box center [1238, 524] width 79 height 24
type input "C:\fakepath\ostro__f79__von_arnim_textil_gmbh__XOVW__d2263237__oR077627292__1__…"
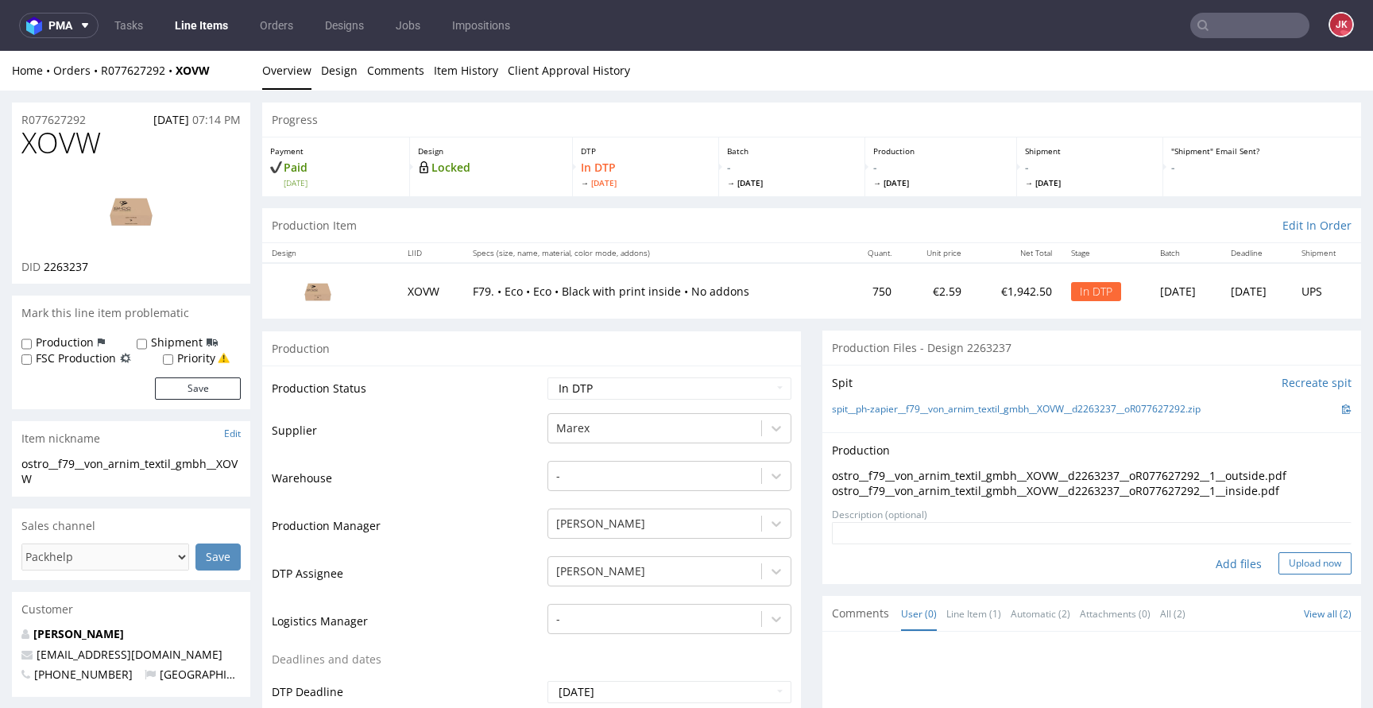
click at [1287, 563] on button "Upload now" at bounding box center [1315, 563] width 73 height 22
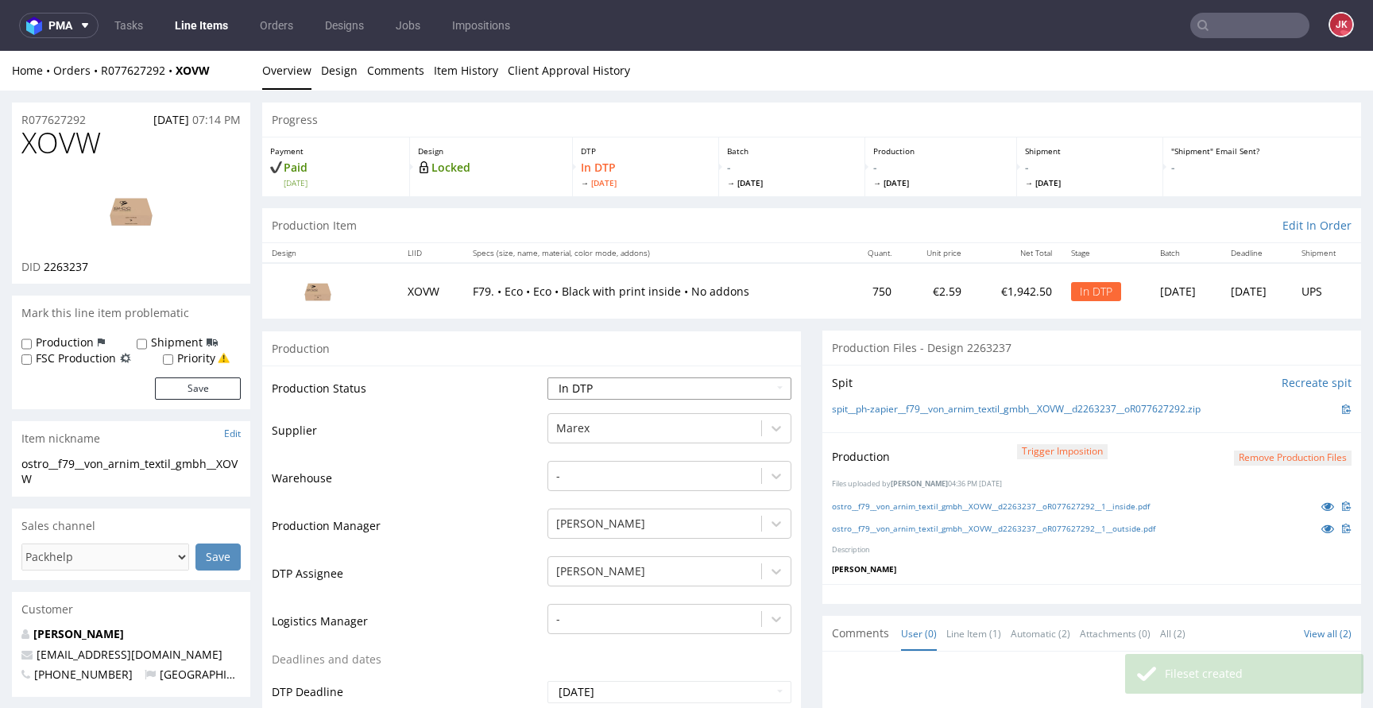
click at [641, 397] on select "Waiting for Artwork Waiting for Diecut Waiting for Mockup Waiting for DTP Waiti…" at bounding box center [670, 389] width 244 height 22
select select "dtp_waiting_for_double_check"
click at [548, 378] on select "Waiting for Artwork Waiting for Diecut Waiting for Mockup Waiting for DTP Waiti…" at bounding box center [670, 389] width 244 height 22
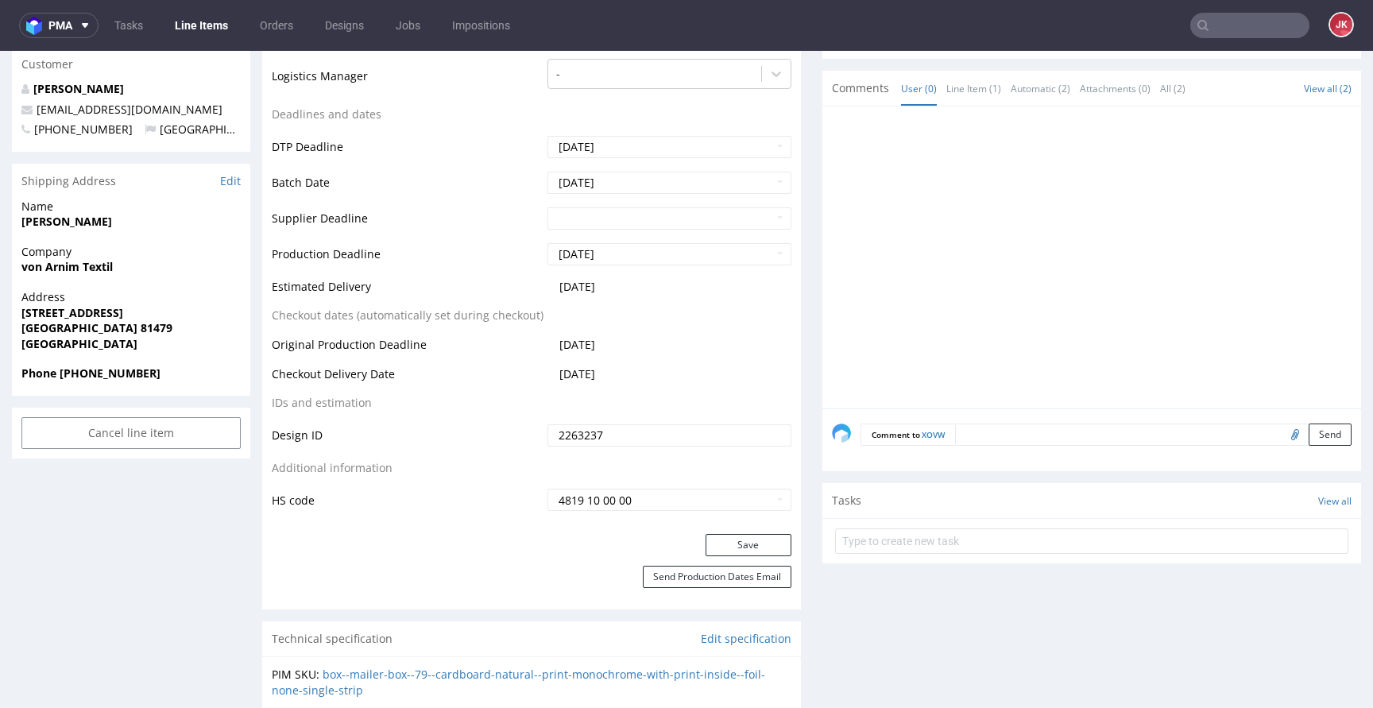
scroll to position [550, 0]
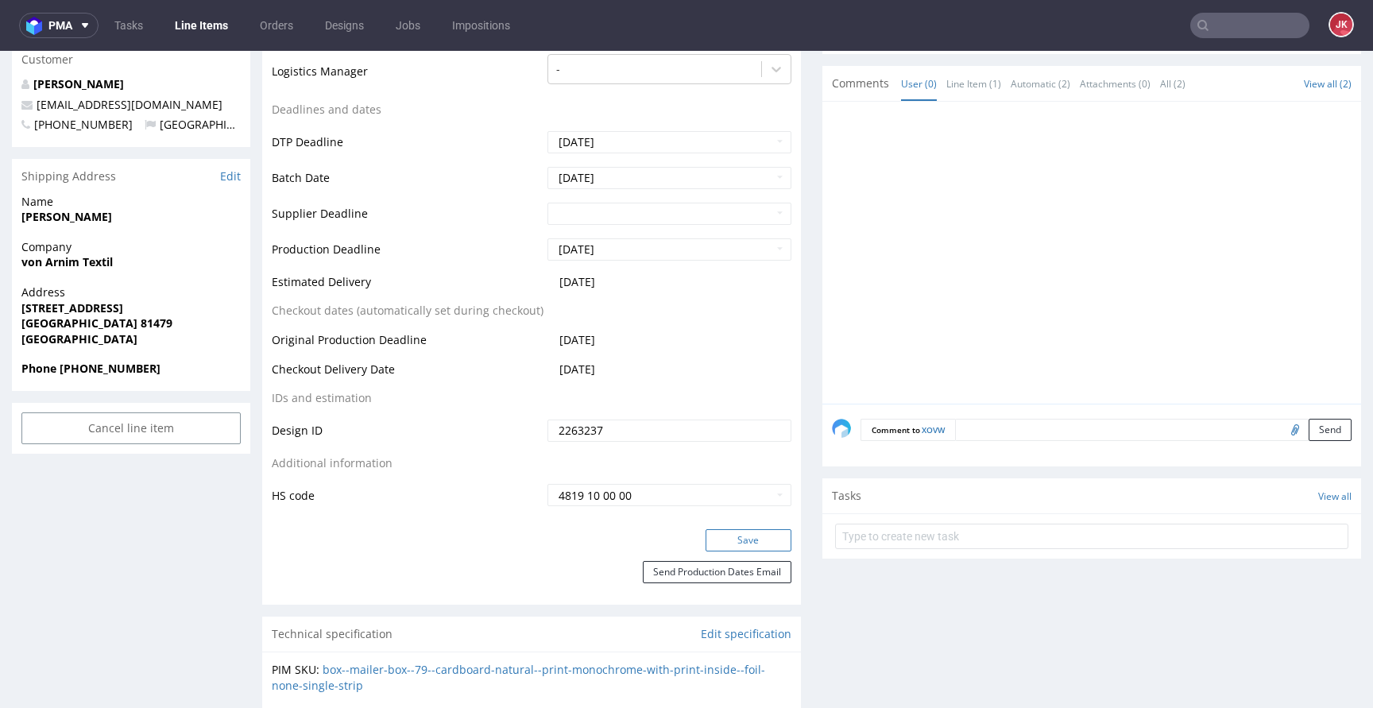
click at [737, 538] on button "Save" at bounding box center [749, 540] width 86 height 22
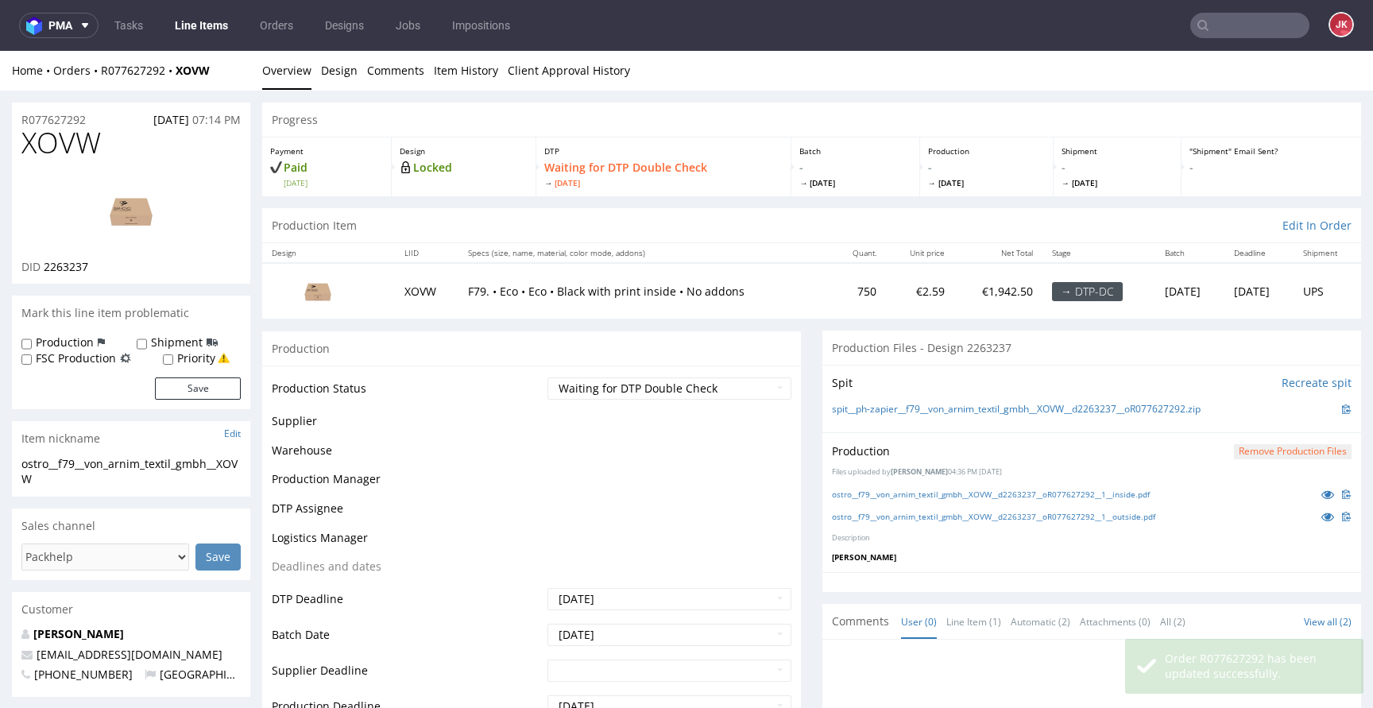
scroll to position [539, 0]
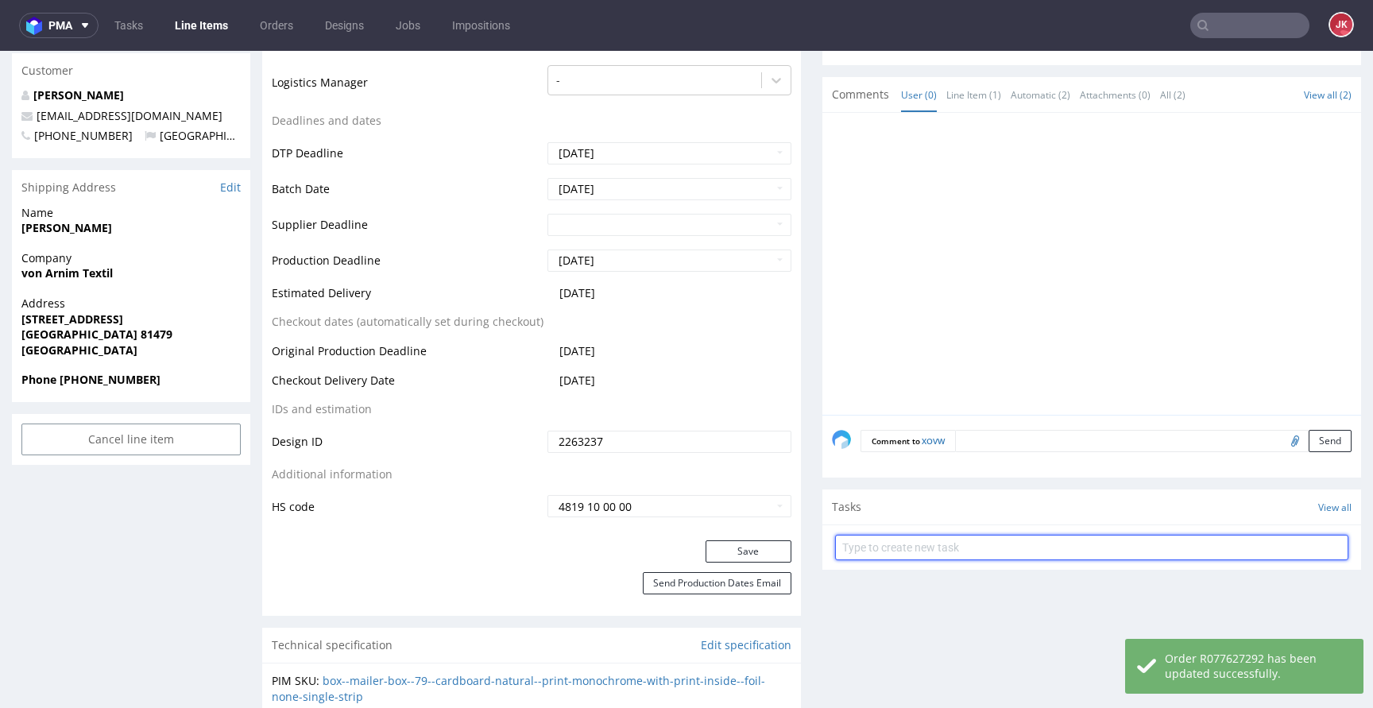
click at [899, 553] on input "text" at bounding box center [1091, 547] width 513 height 25
type input "dc"
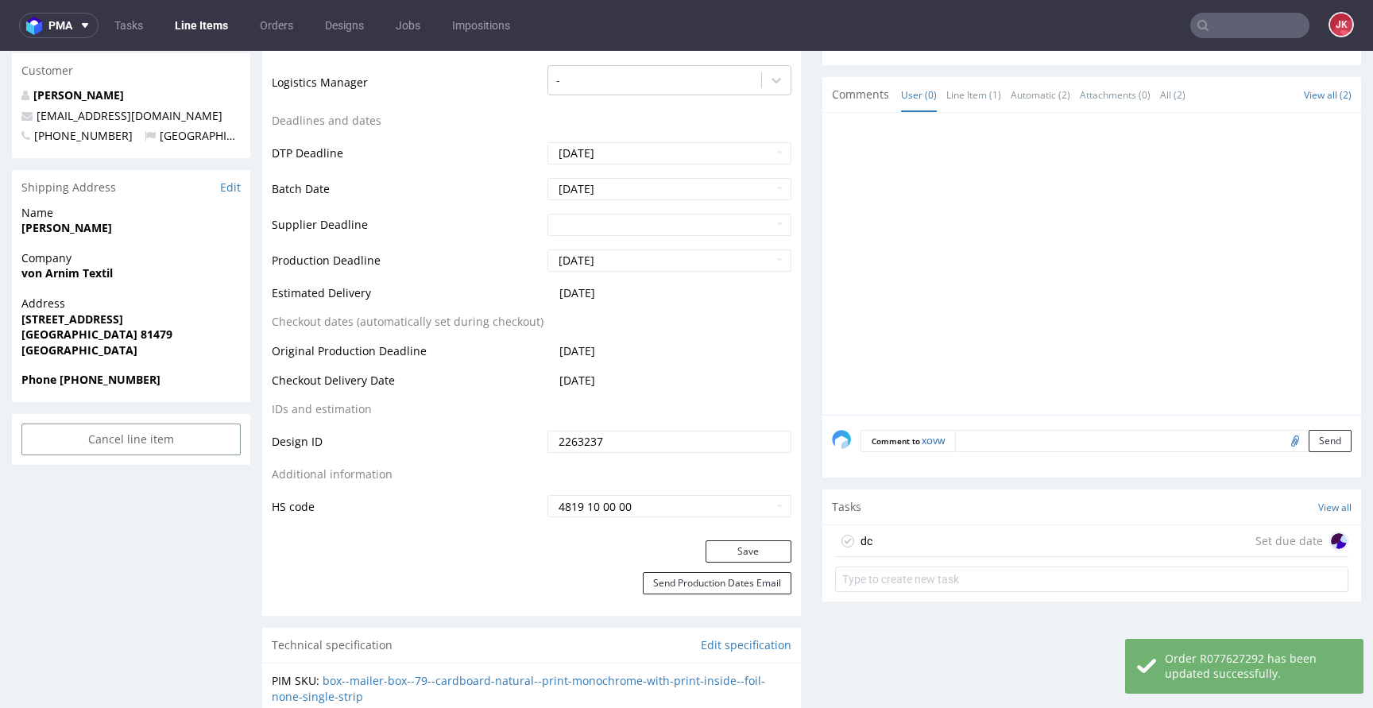
click at [894, 547] on div "dc Set due date" at bounding box center [1091, 541] width 513 height 32
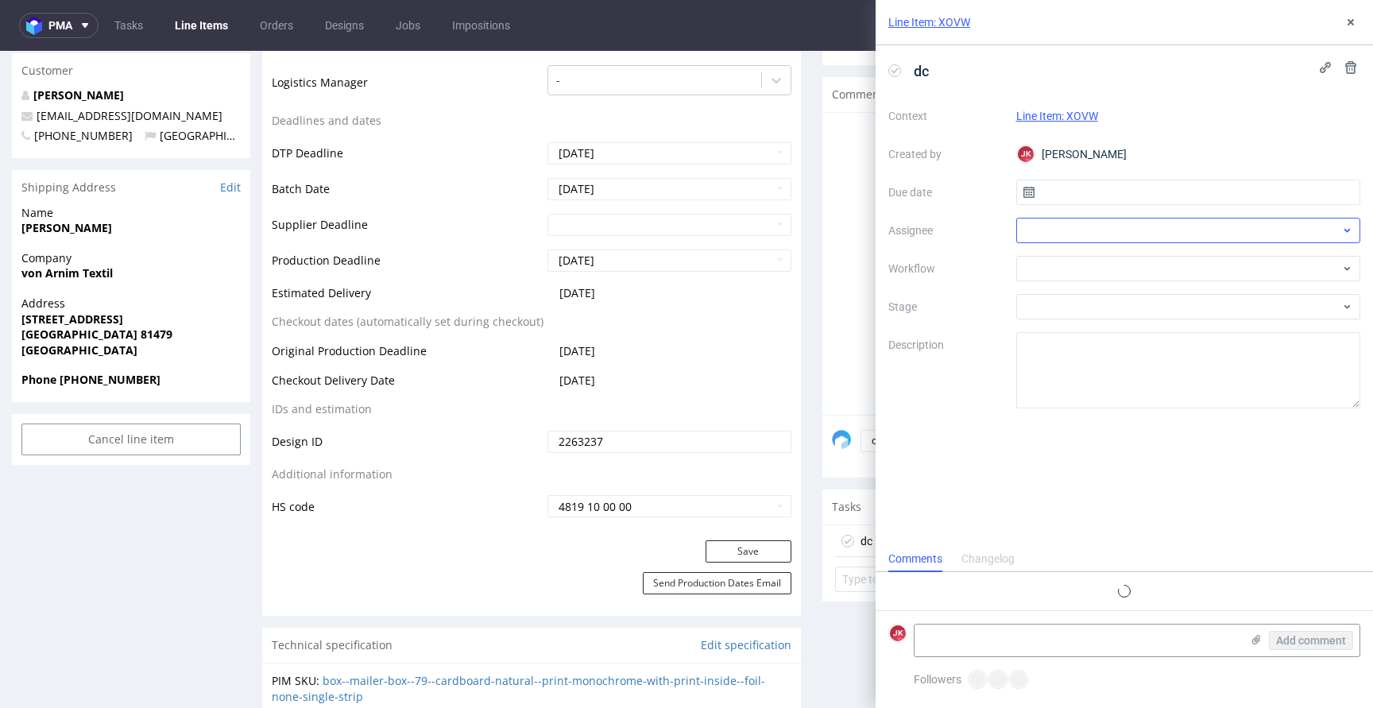
scroll to position [13, 0]
click at [1058, 193] on input "text" at bounding box center [1189, 192] width 345 height 25
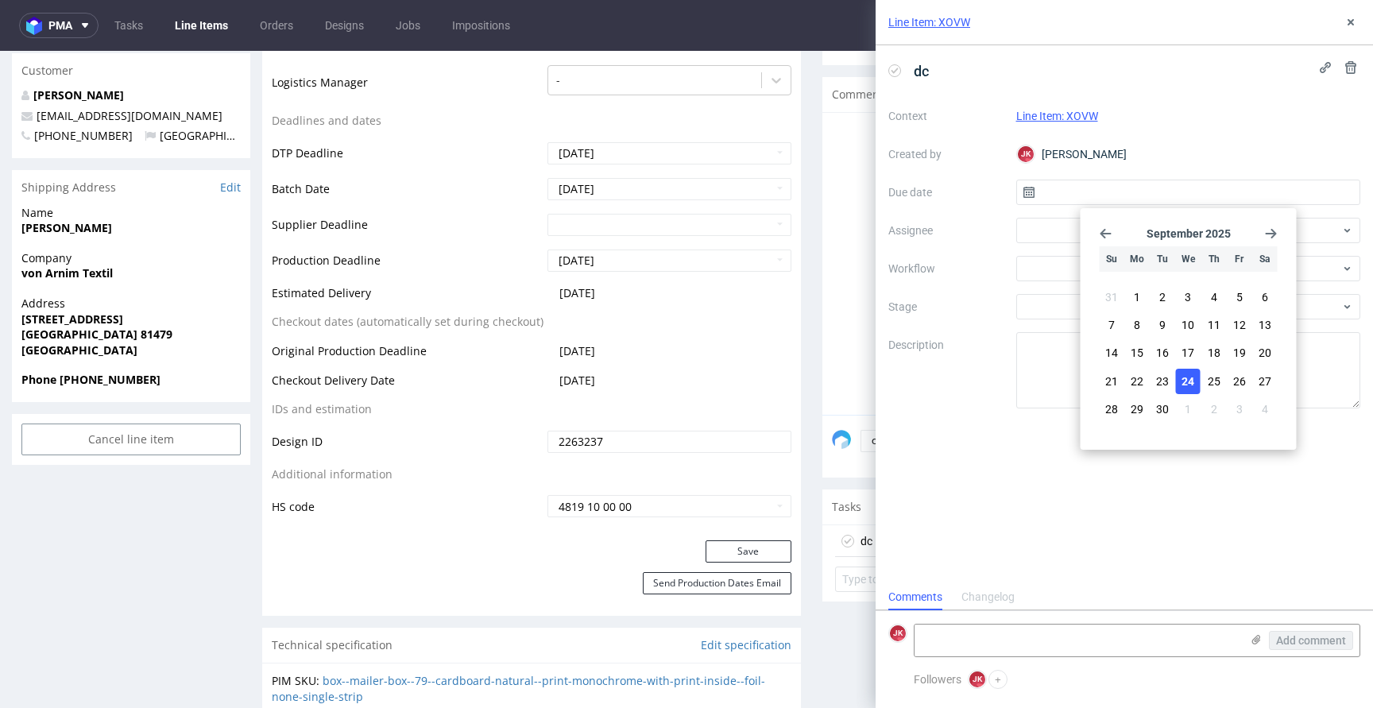
click at [1188, 374] on span "24" at bounding box center [1188, 382] width 13 height 16
type input "24/09/2025"
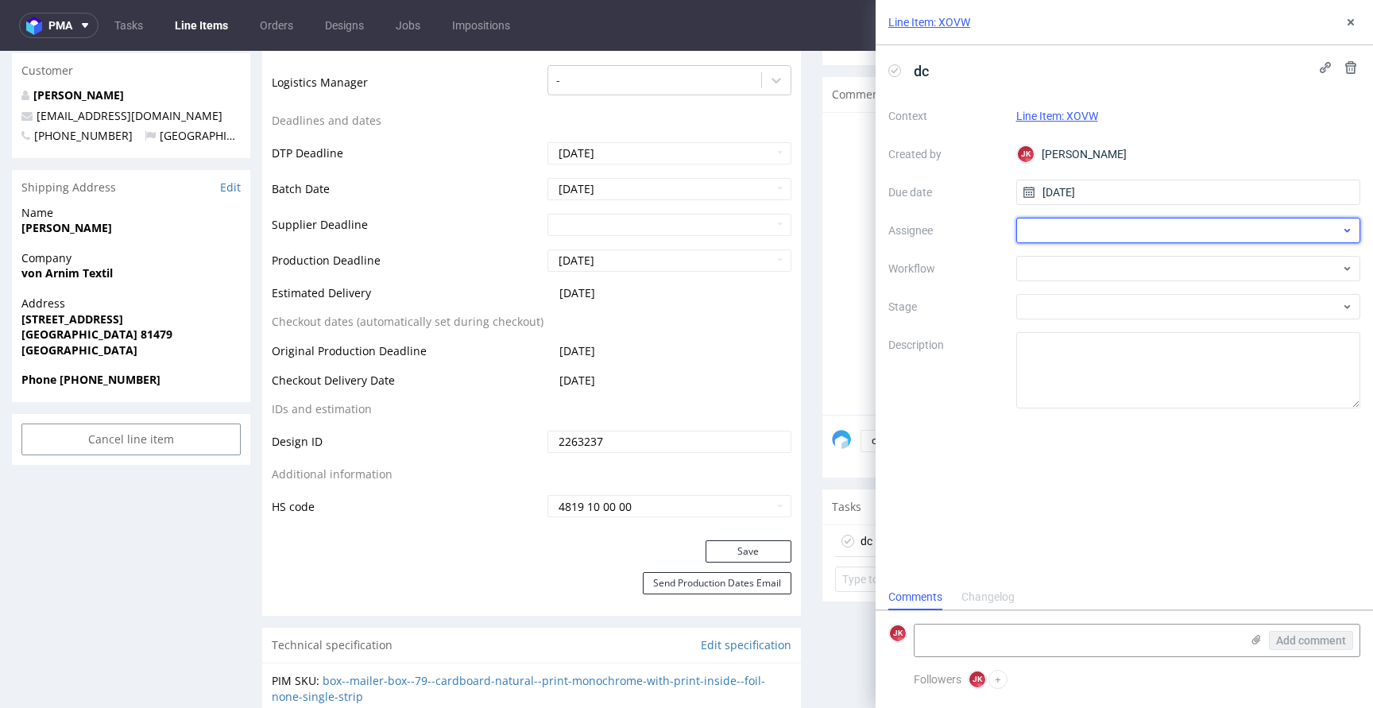
click at [1076, 241] on div at bounding box center [1189, 230] width 345 height 25
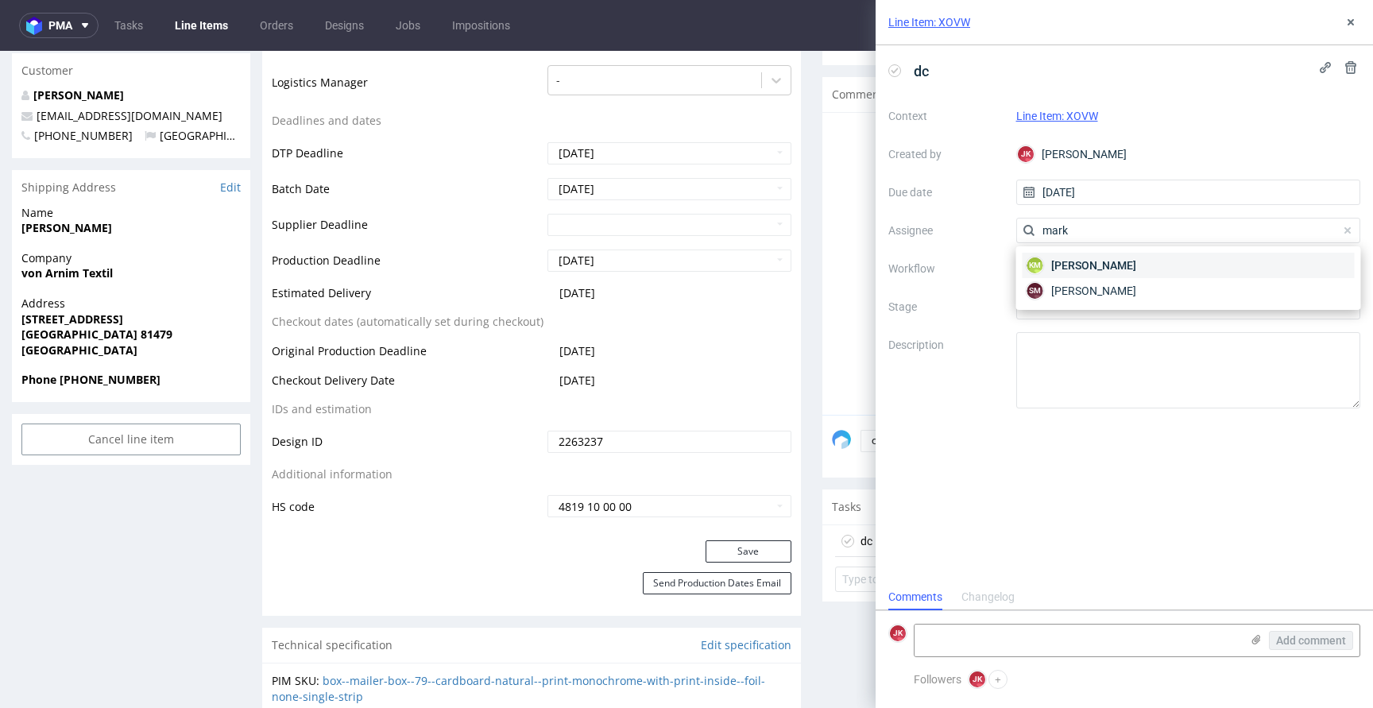
type input "mark"
click at [1075, 269] on span "Karol Markowski" at bounding box center [1094, 266] width 85 height 16
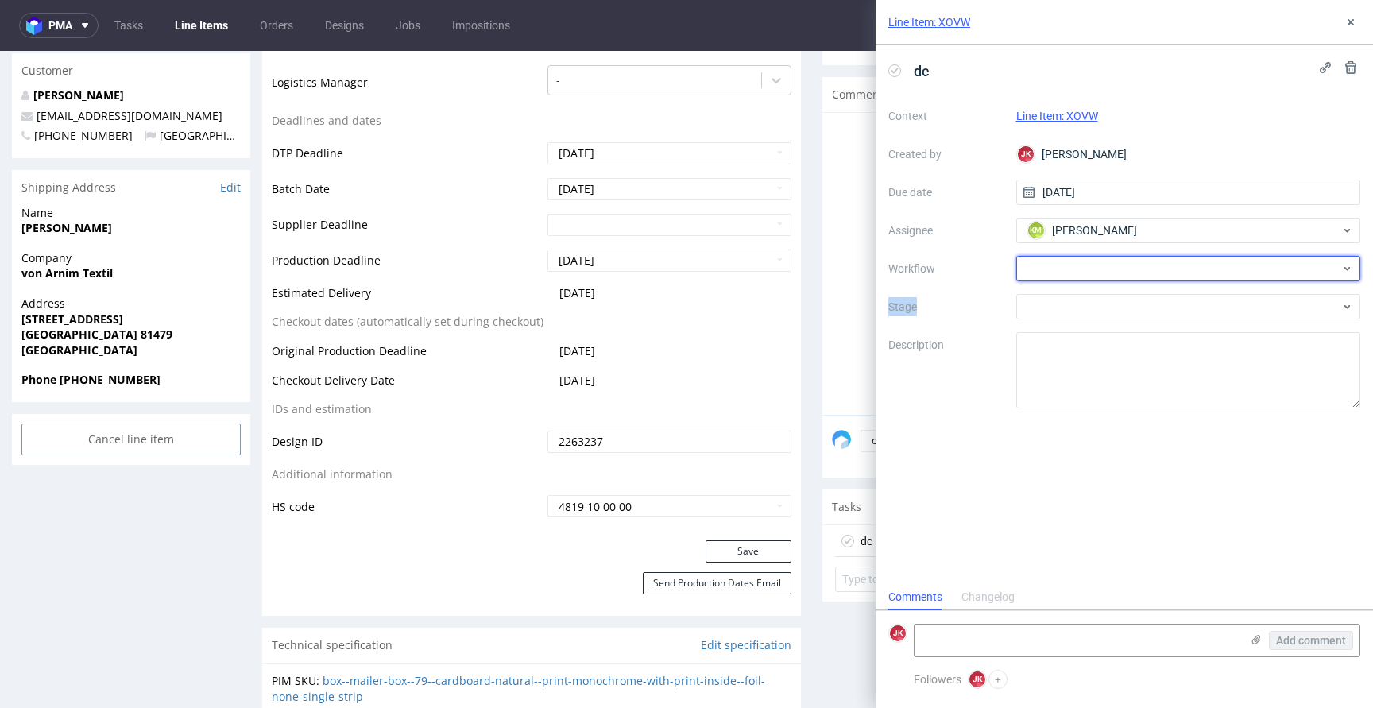
click at [1075, 269] on div at bounding box center [1189, 268] width 345 height 25
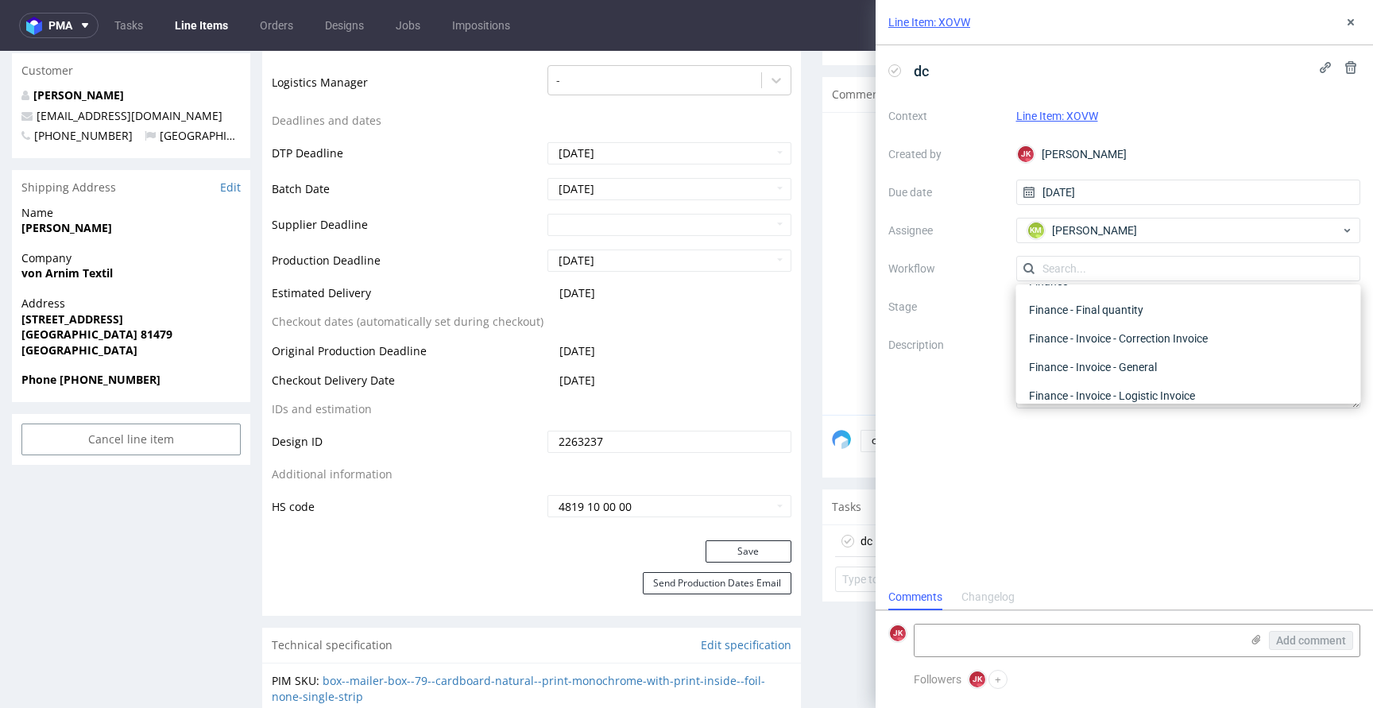
scroll to position [3, 0]
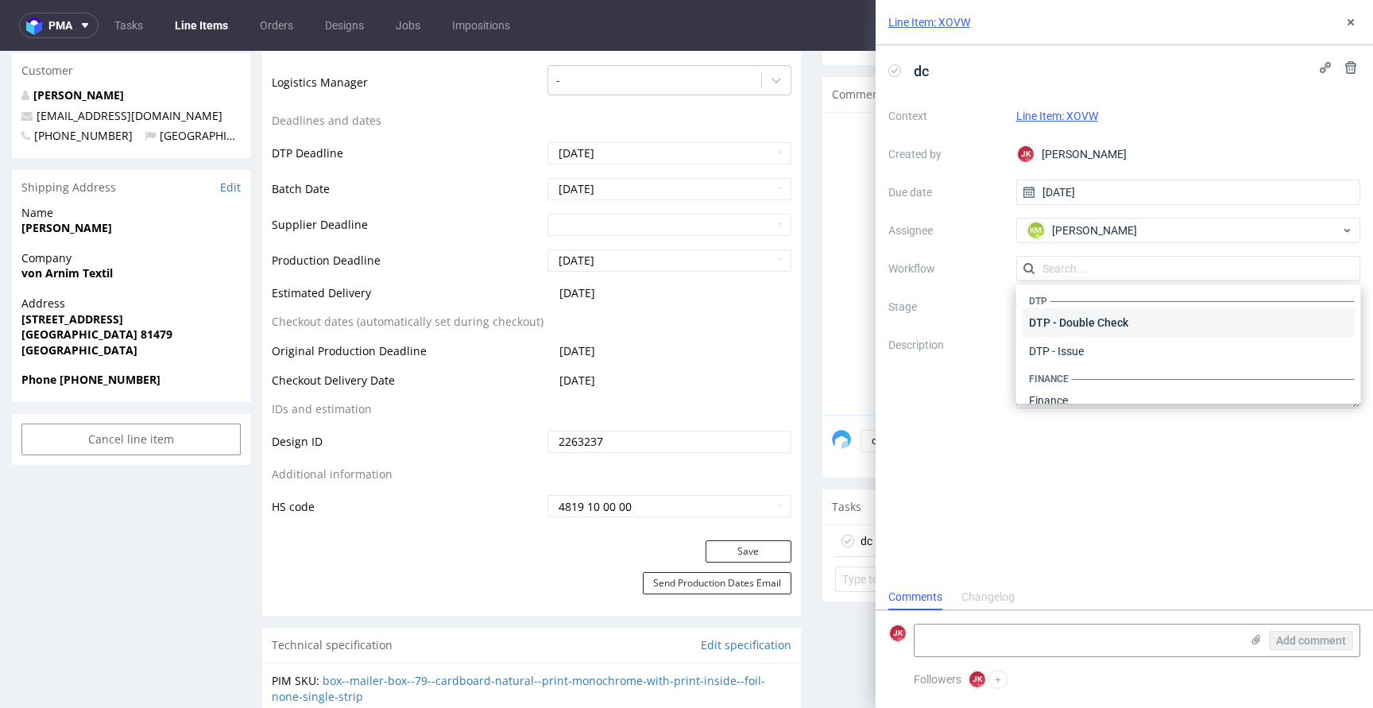
click at [1075, 312] on div "DTP - Double Check" at bounding box center [1189, 322] width 332 height 29
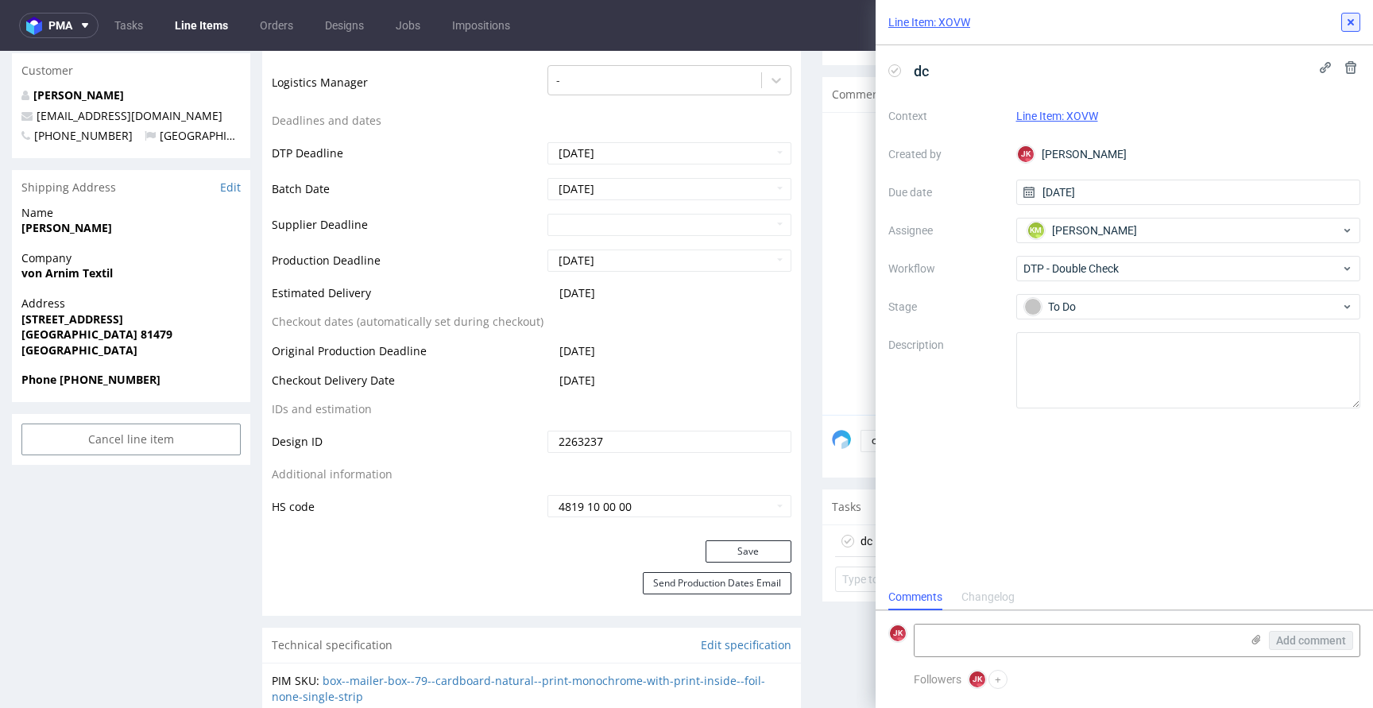
click at [1349, 28] on icon at bounding box center [1351, 22] width 13 height 13
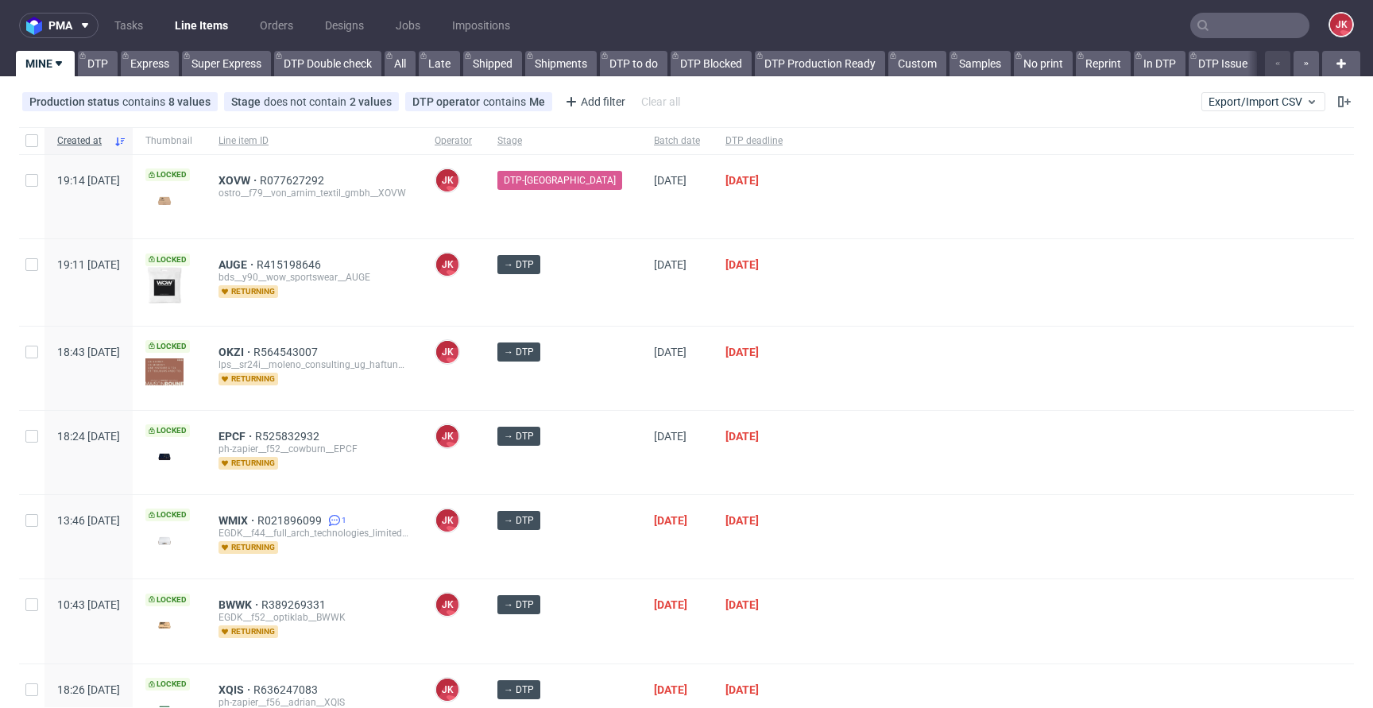
click at [777, 317] on div "[DATE]" at bounding box center [754, 282] width 83 height 86
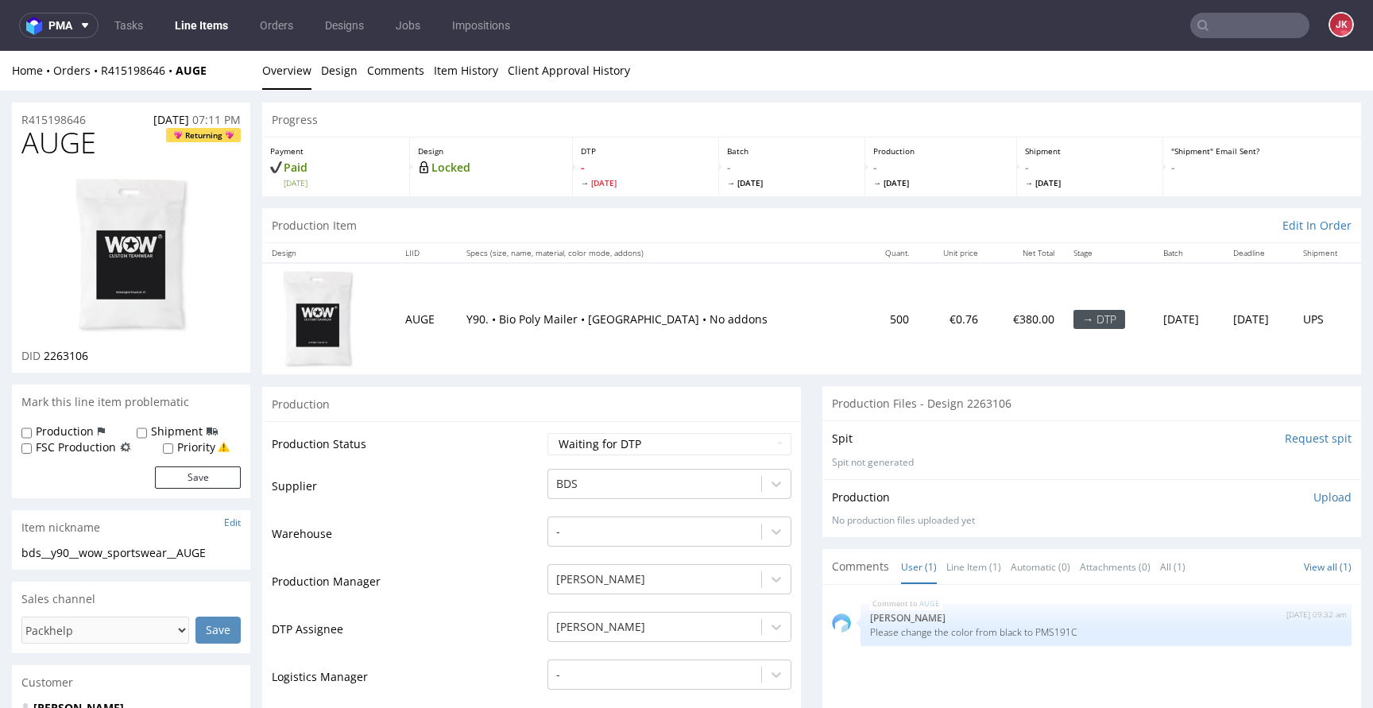
click at [1288, 436] on input "Request spit" at bounding box center [1318, 439] width 67 height 16
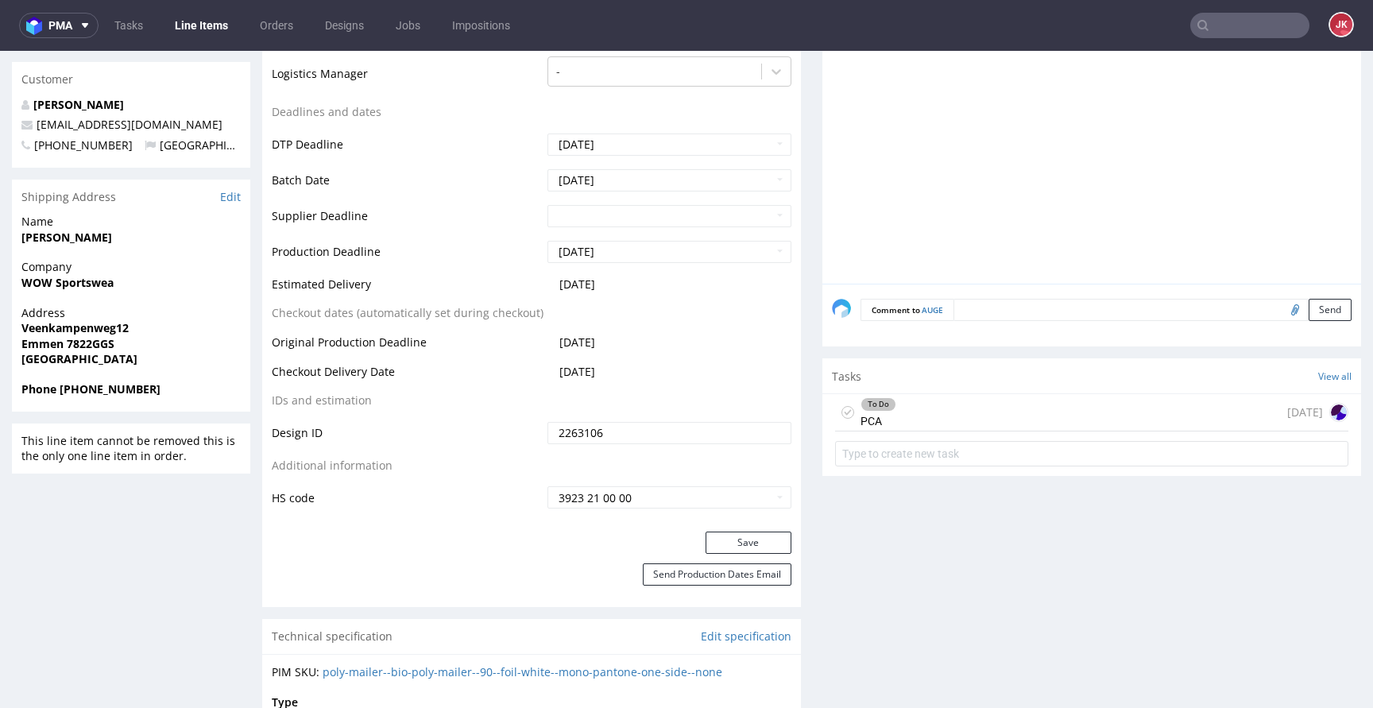
scroll to position [608, 0]
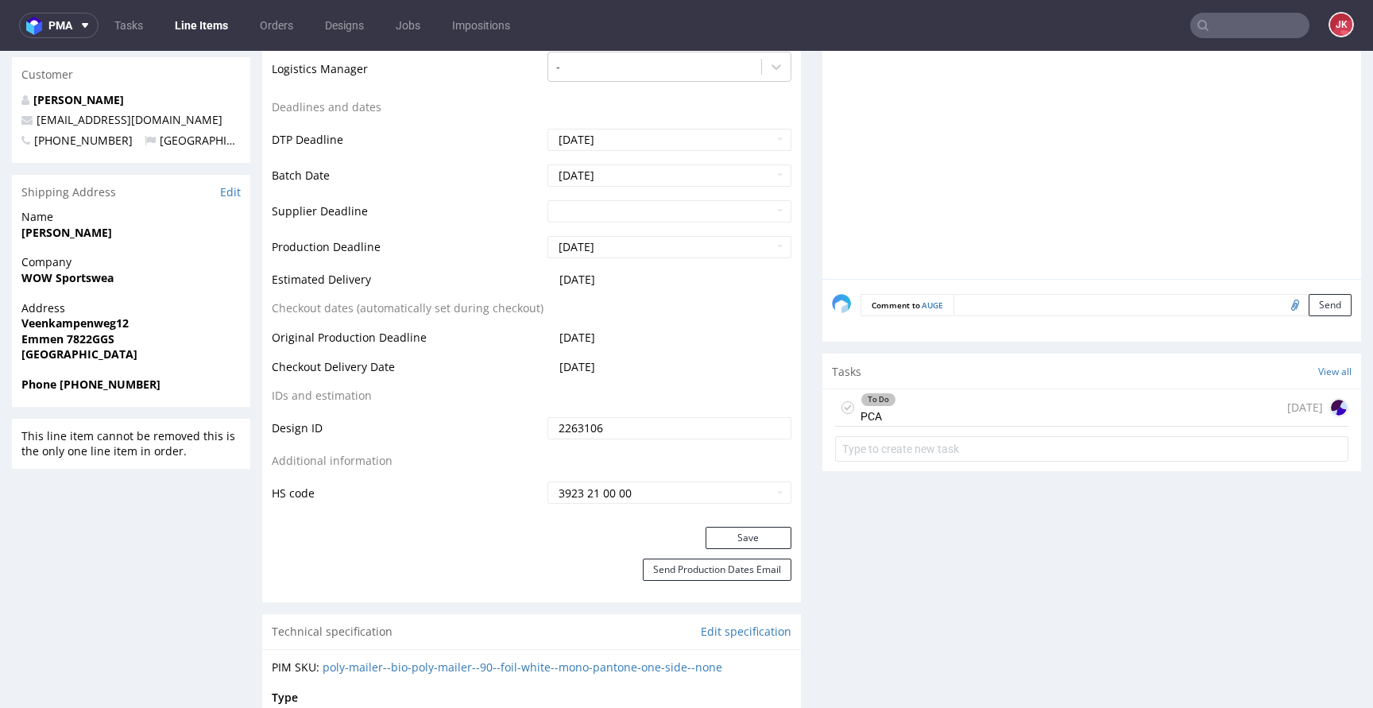
click at [884, 397] on div "To Do PCA [DATE]" at bounding box center [1091, 407] width 513 height 37
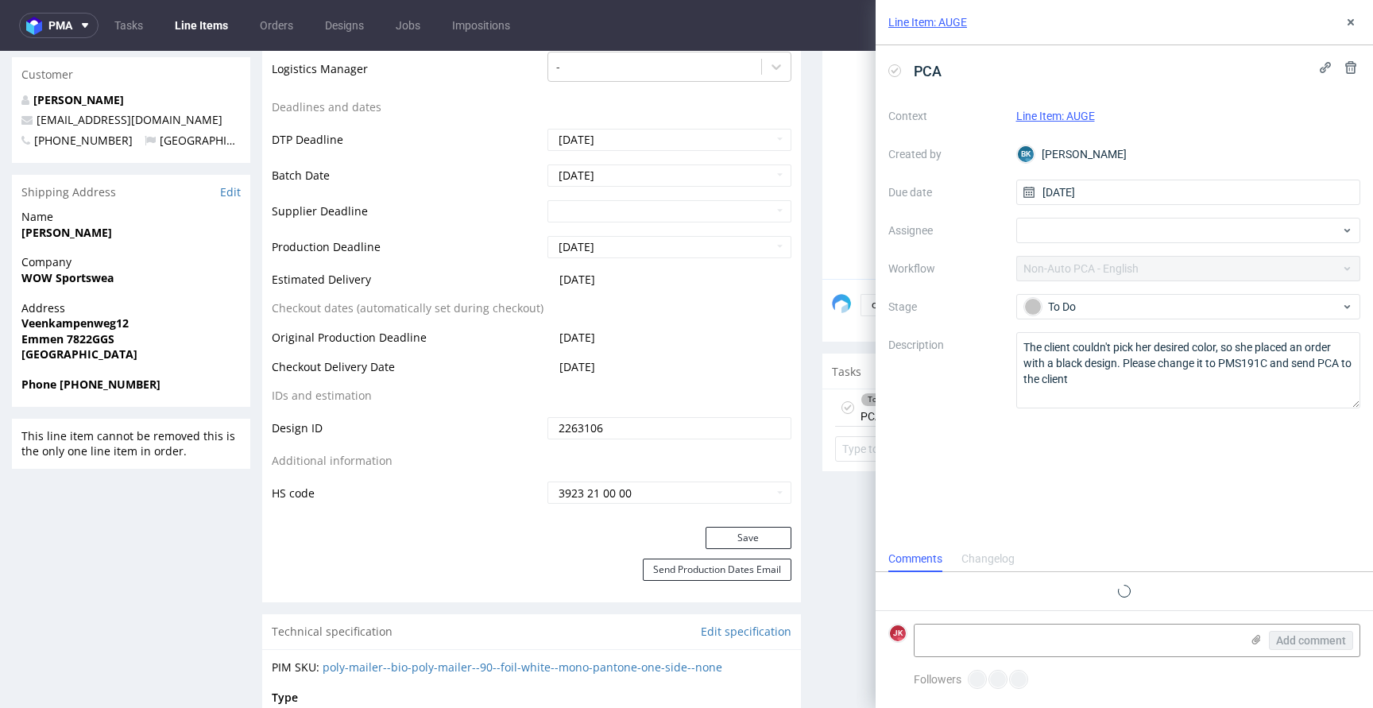
scroll to position [13, 0]
click at [1356, 15] on button at bounding box center [1351, 22] width 19 height 19
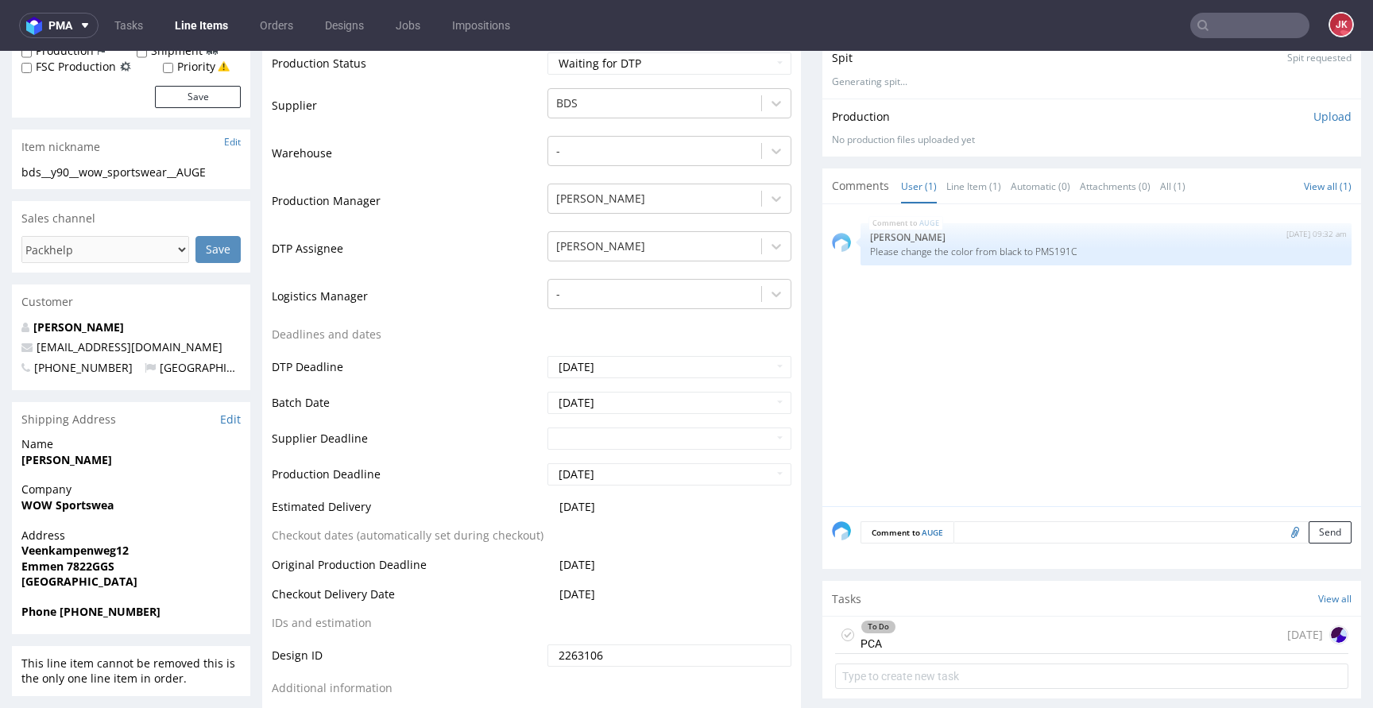
scroll to position [186, 0]
